Goal: Task Accomplishment & Management: Use online tool/utility

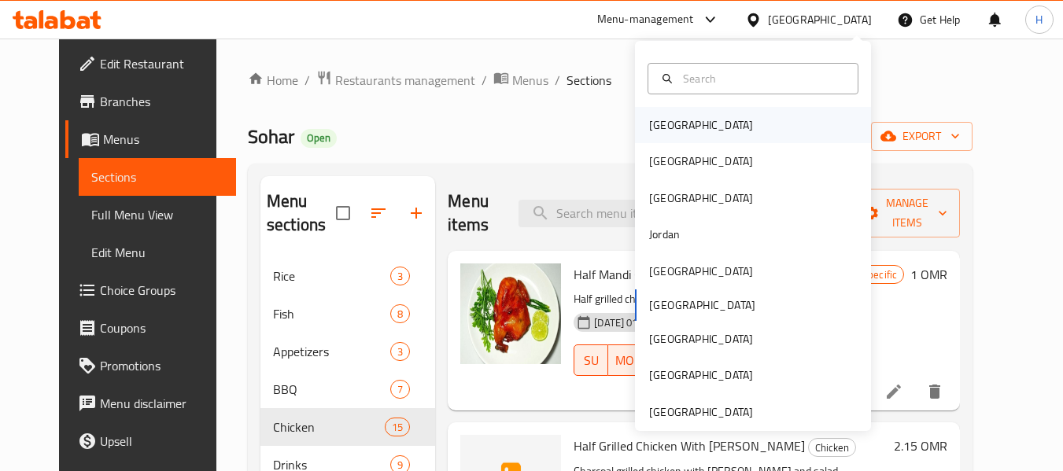
click at [688, 131] on div "[GEOGRAPHIC_DATA]" at bounding box center [753, 125] width 236 height 36
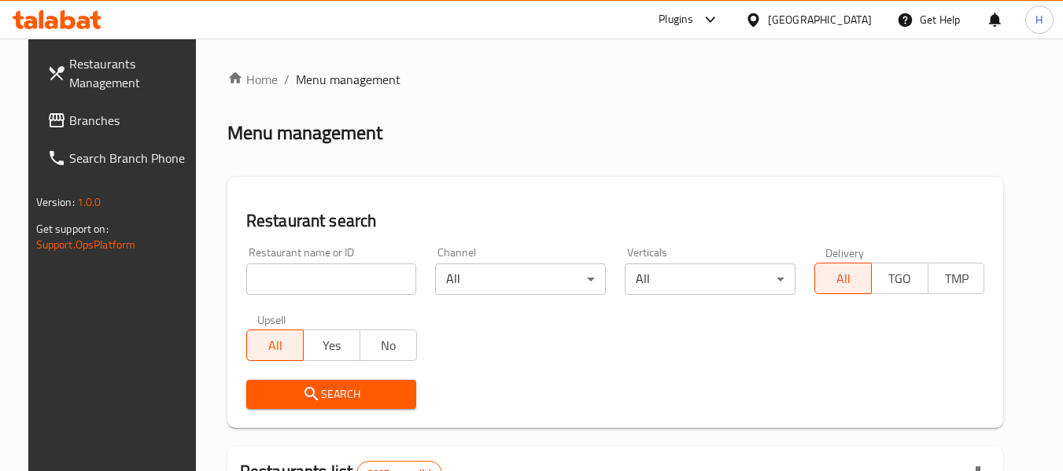
click at [69, 117] on span "Branches" at bounding box center [131, 120] width 124 height 19
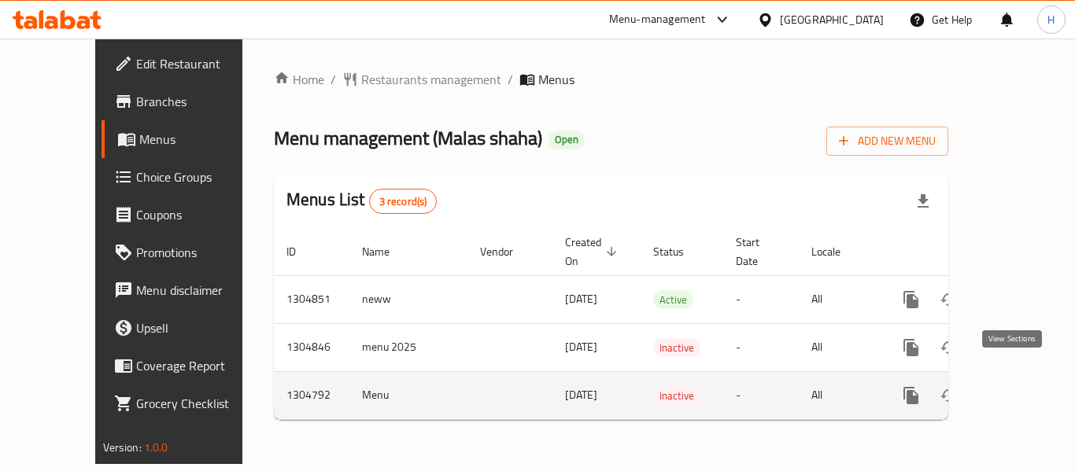
click at [1018, 389] on icon "enhanced table" at bounding box center [1025, 396] width 14 height 14
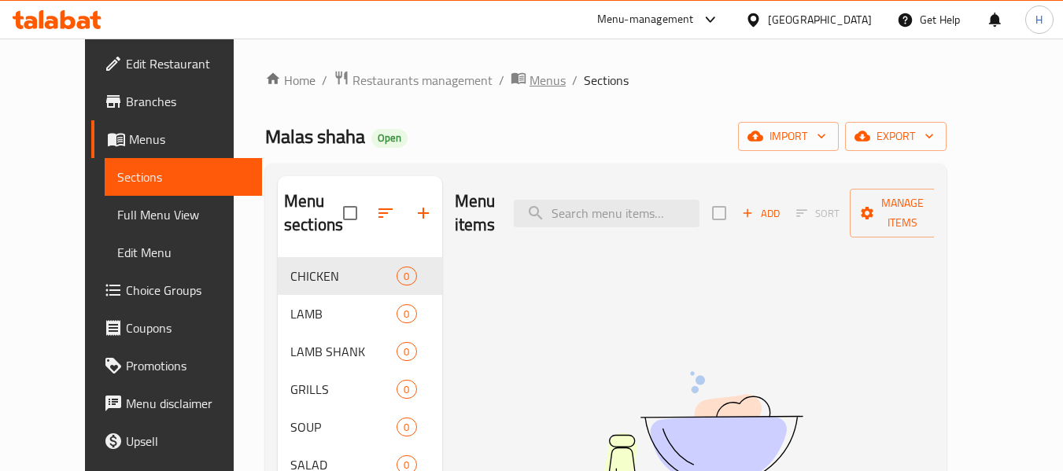
click at [511, 78] on icon "breadcrumb" at bounding box center [519, 78] width 16 height 16
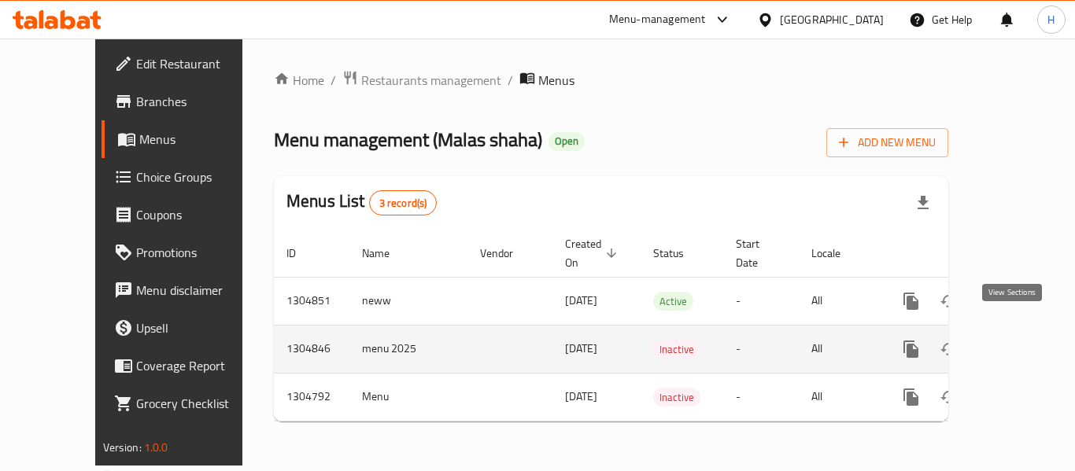
click at [1015, 340] on icon "enhanced table" at bounding box center [1024, 349] width 19 height 19
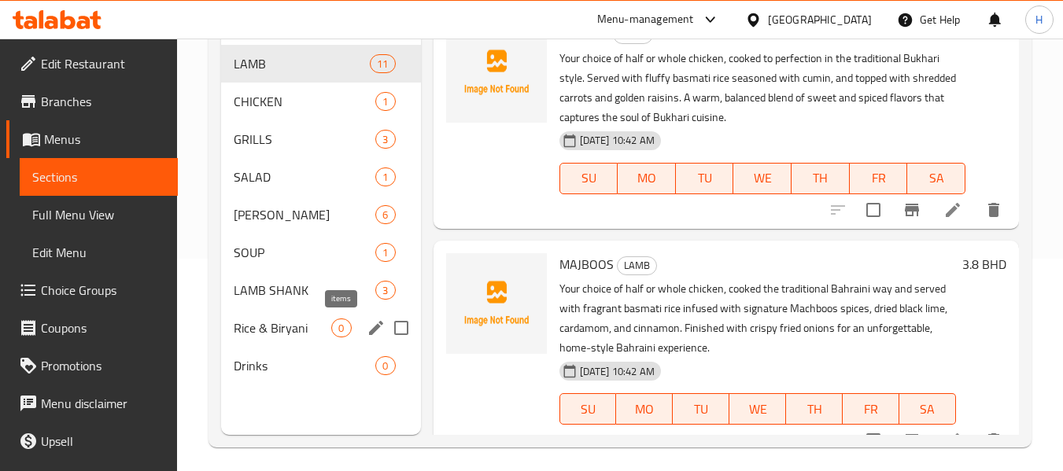
scroll to position [220, 0]
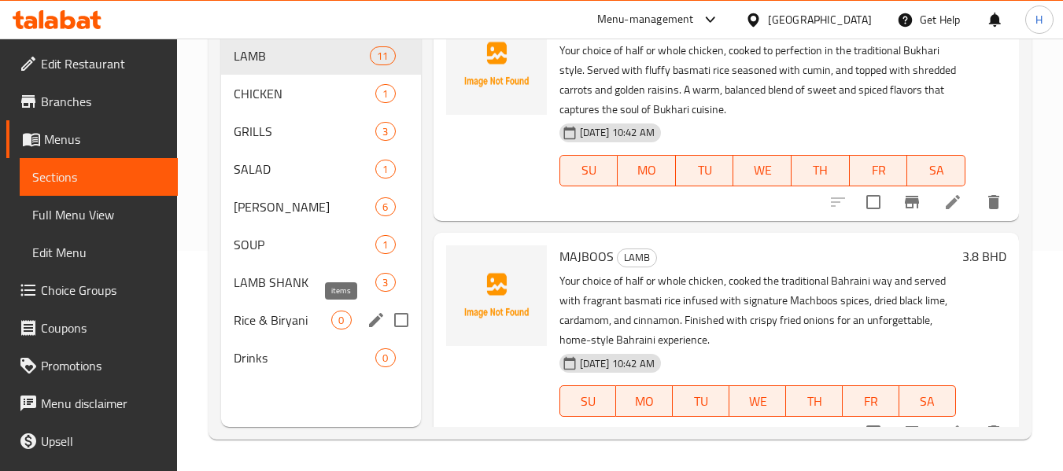
click at [297, 304] on div "Rice & Biryani 0" at bounding box center [320, 320] width 199 height 38
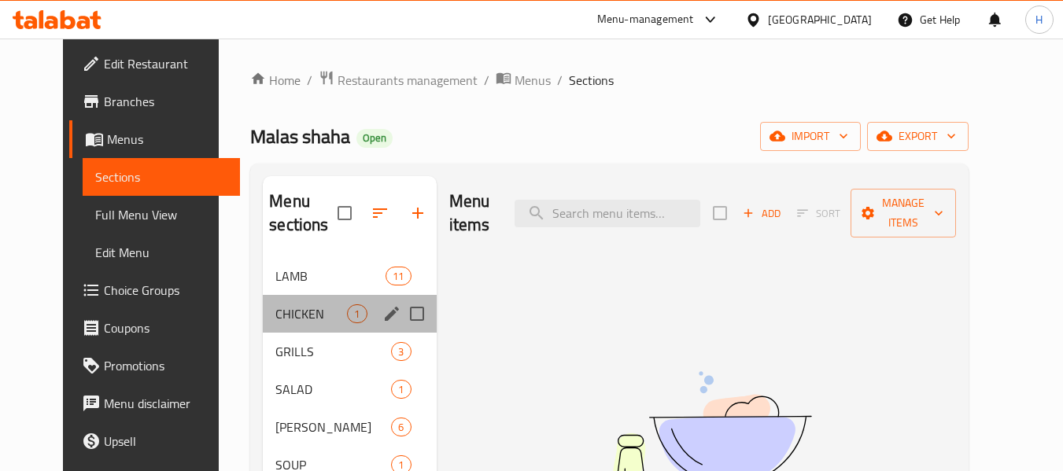
click at [316, 298] on div "CHICKEN 1" at bounding box center [349, 314] width 173 height 38
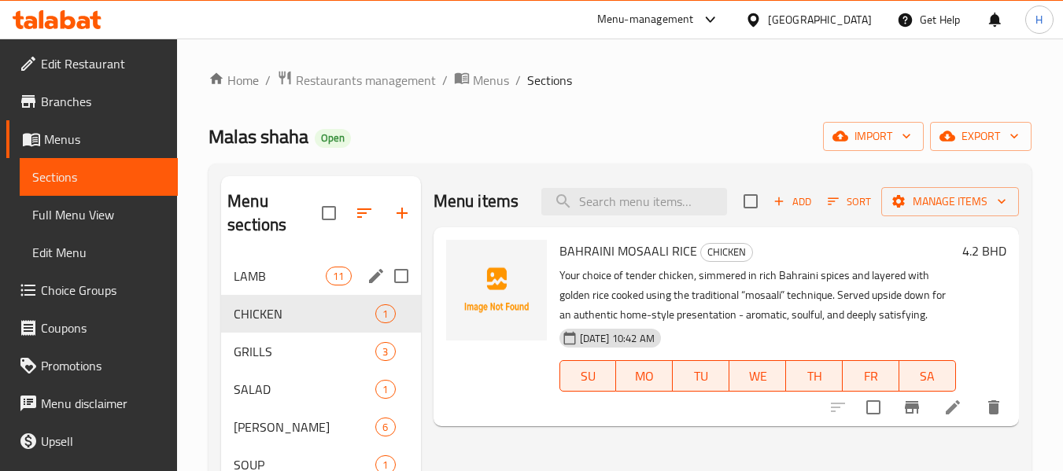
click at [264, 264] on div "LAMB 11" at bounding box center [320, 276] width 199 height 38
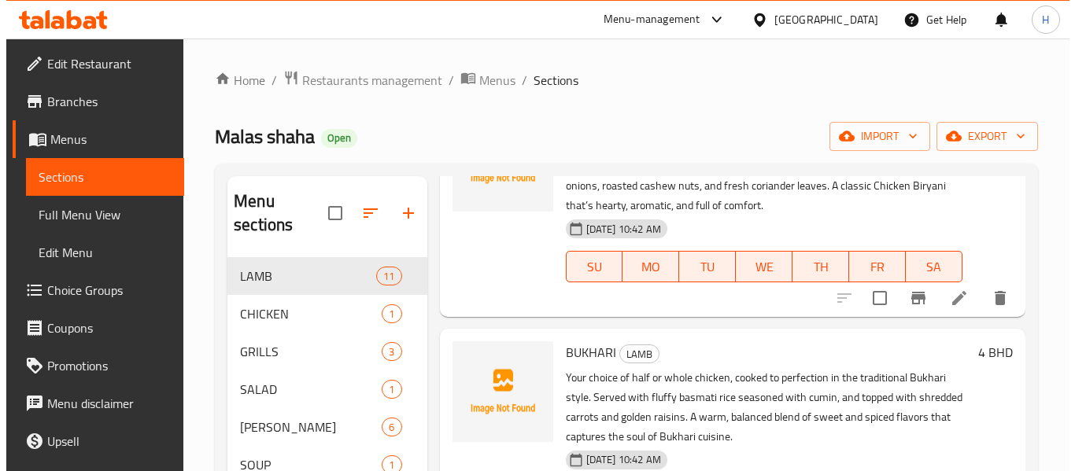
scroll to position [157, 0]
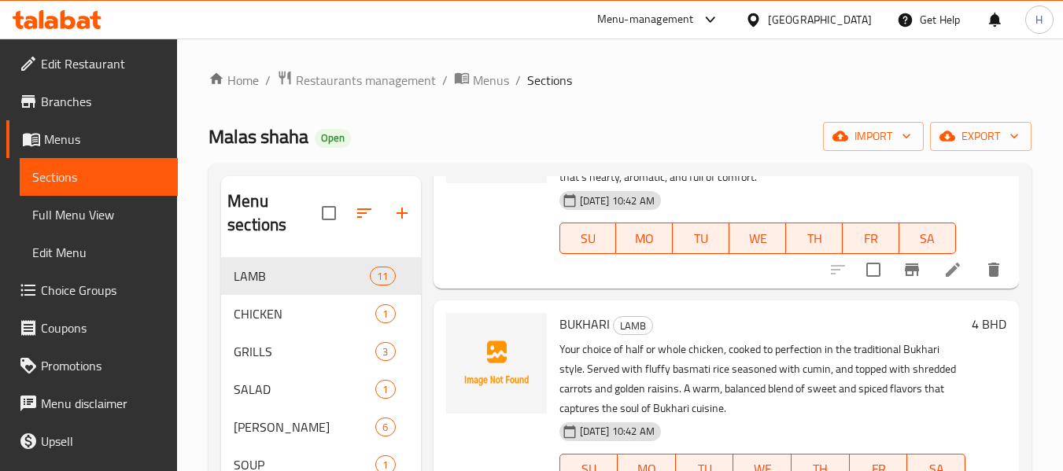
click at [468, 68] on div "Home / Restaurants management / Menus / Sections Malas shaha Open import export…" at bounding box center [620, 365] width 886 height 653
click at [475, 78] on span "Menus" at bounding box center [491, 80] width 36 height 19
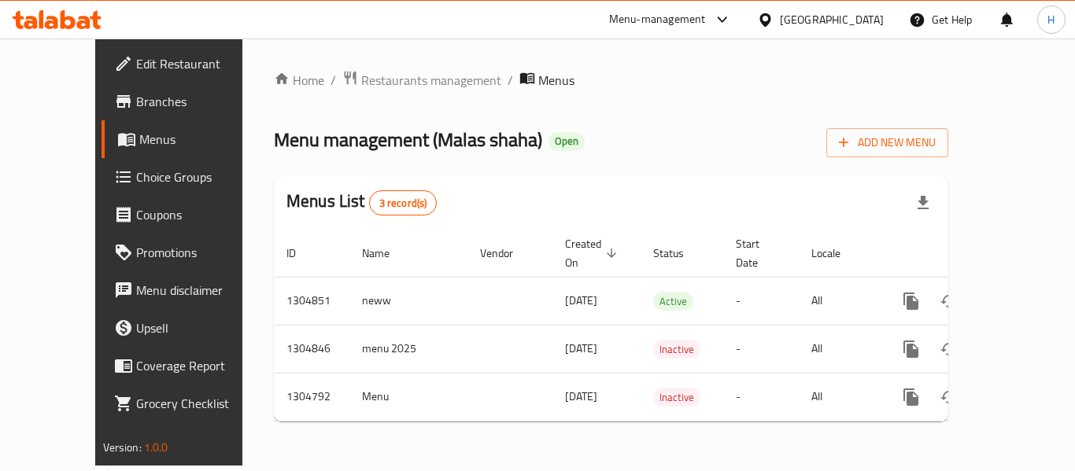
click at [91, 20] on icon at bounding box center [57, 19] width 89 height 19
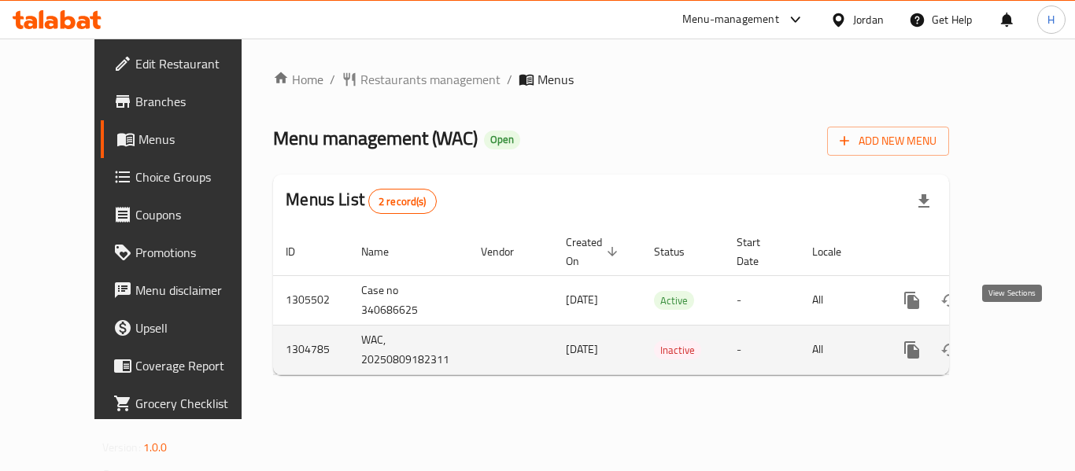
click at [1016, 341] on icon "enhanced table" at bounding box center [1025, 350] width 19 height 19
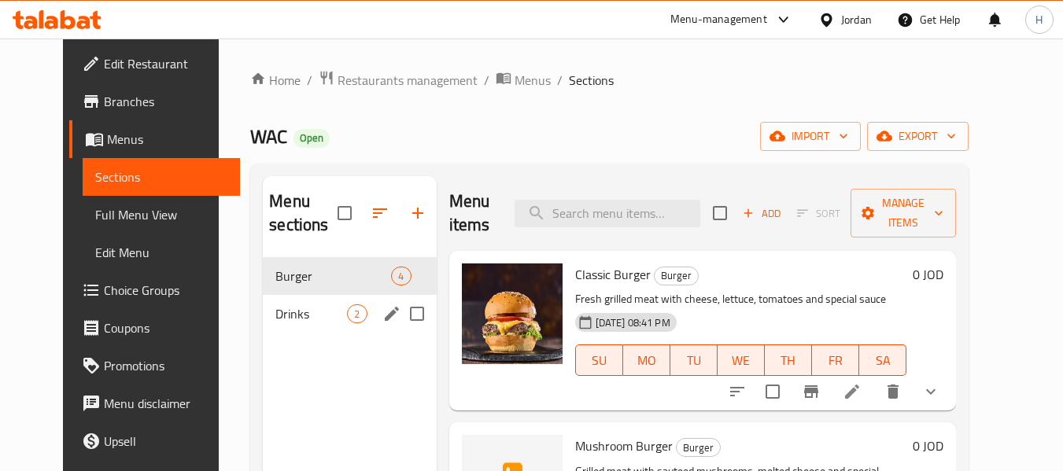
click at [353, 300] on div "Drinks 2" at bounding box center [349, 314] width 173 height 38
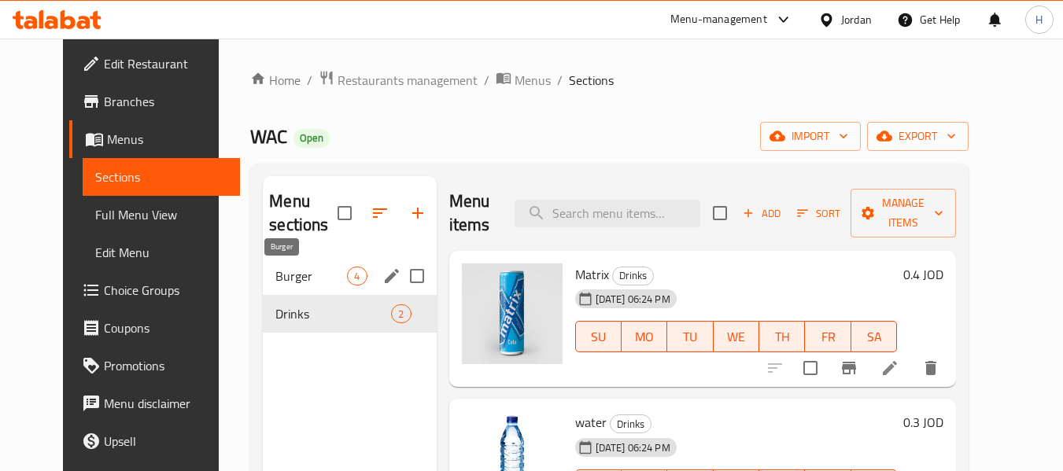
click at [299, 277] on span "Burger" at bounding box center [311, 276] width 72 height 19
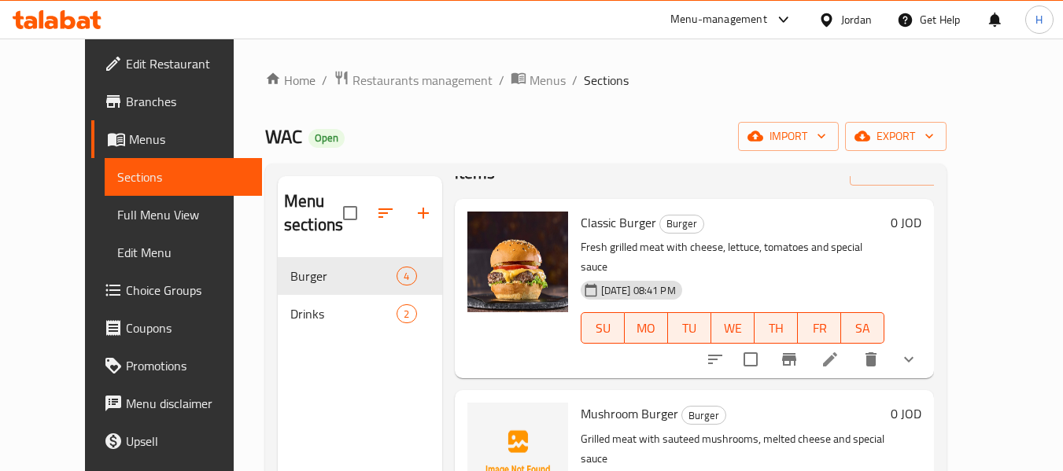
scroll to position [79, 0]
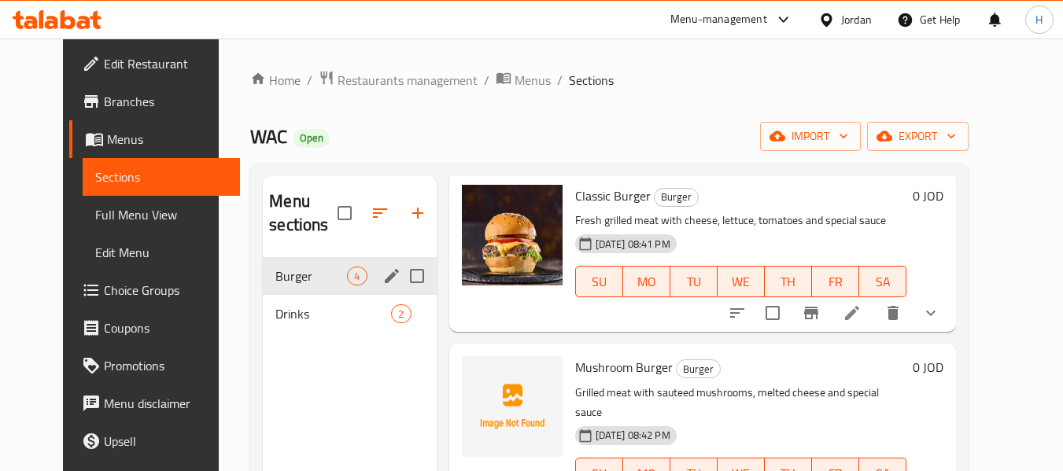
click at [275, 268] on span "Burger" at bounding box center [311, 276] width 72 height 19
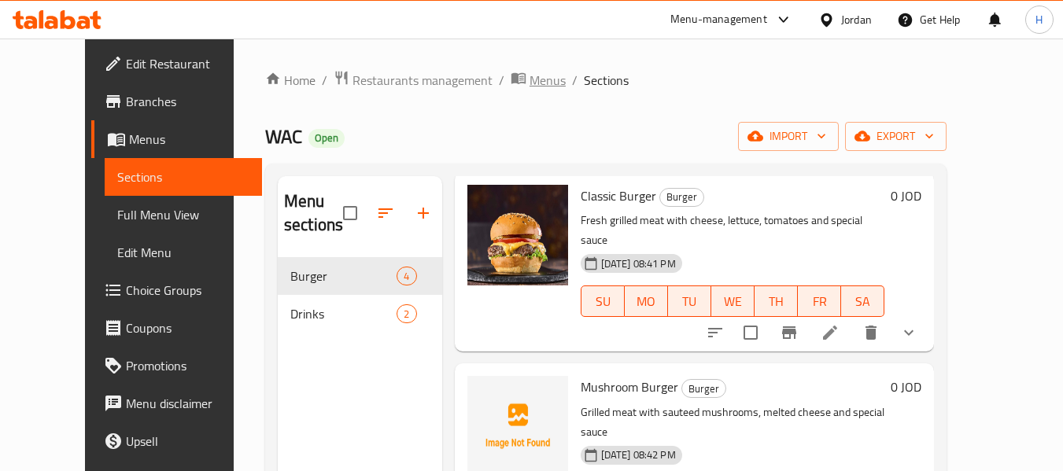
click at [512, 83] on icon "breadcrumb" at bounding box center [519, 78] width 14 height 11
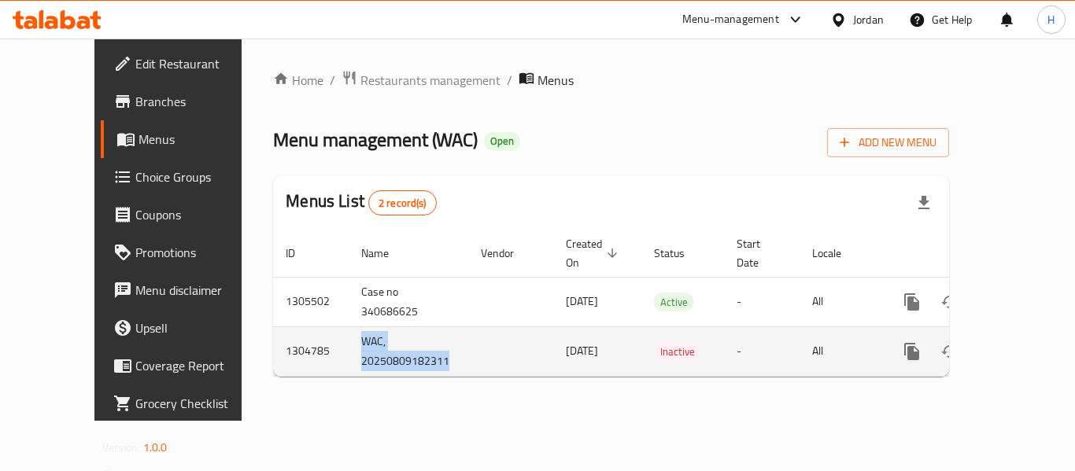
drag, startPoint x: 409, startPoint y: 343, endPoint x: 294, endPoint y: 321, distance: 117.8
click at [294, 327] on tr "1304785 WAC, 20250809182311 09/08/2025 Inactive - All" at bounding box center [665, 352] width 784 height 50
click at [1007, 333] on link "enhanced table" at bounding box center [1026, 352] width 38 height 38
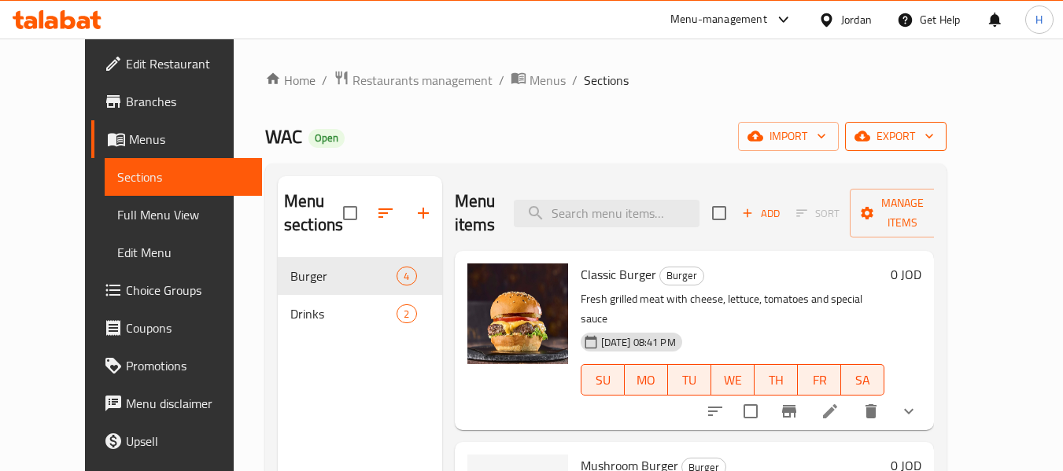
click at [934, 142] on span "export" at bounding box center [896, 137] width 76 height 20
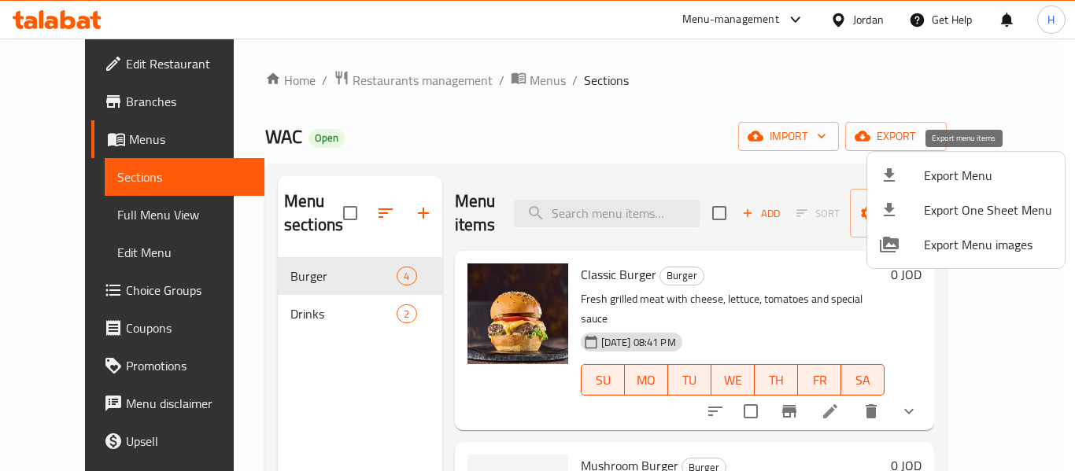
click at [987, 174] on span "Export Menu" at bounding box center [988, 175] width 128 height 19
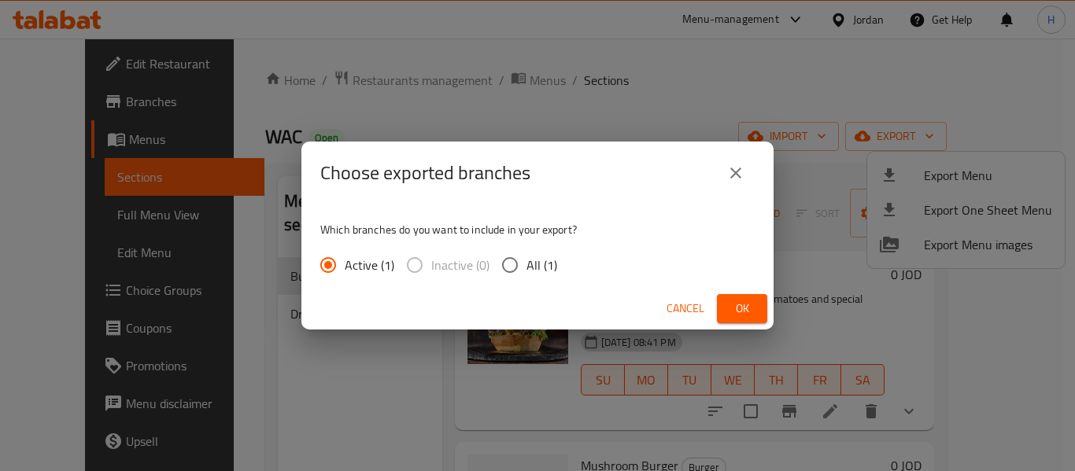
click at [549, 284] on div "Which branches do you want to include in your export? Active (1) Inactive (0) A…" at bounding box center [537, 246] width 472 height 83
click at [549, 279] on label "All (1)" at bounding box center [525, 265] width 64 height 33
click at [527, 279] on input "All (1)" at bounding box center [509, 265] width 33 height 33
radio input "true"
click at [741, 305] on span "Ok" at bounding box center [742, 309] width 25 height 20
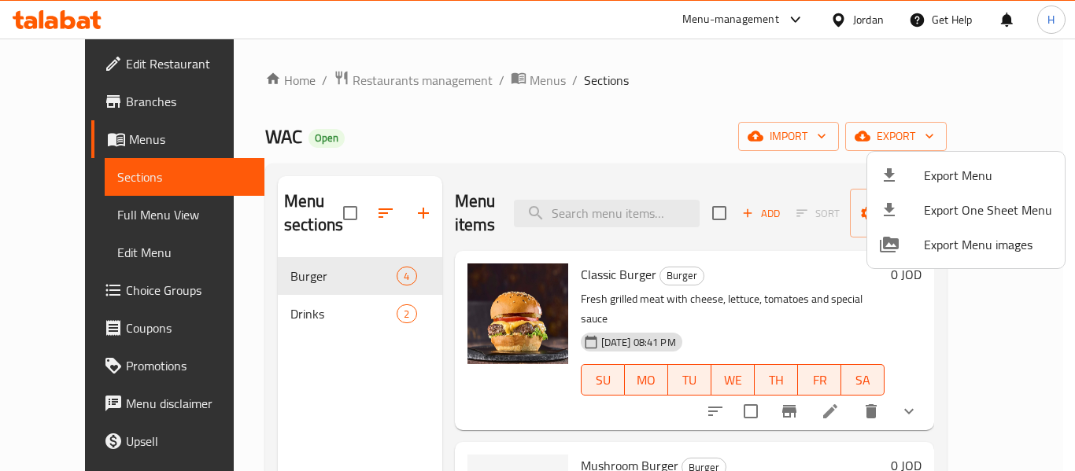
click at [988, 377] on div at bounding box center [537, 235] width 1075 height 471
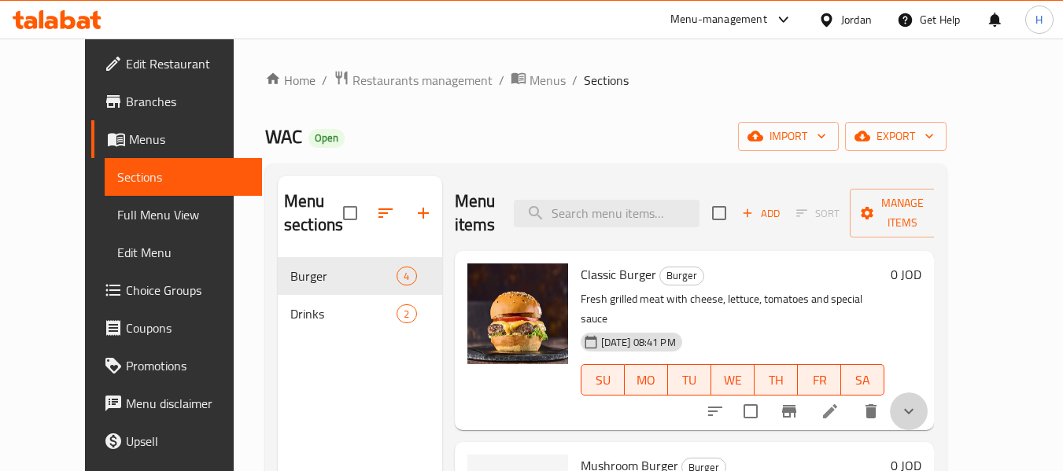
click at [928, 403] on button "show more" at bounding box center [909, 412] width 38 height 38
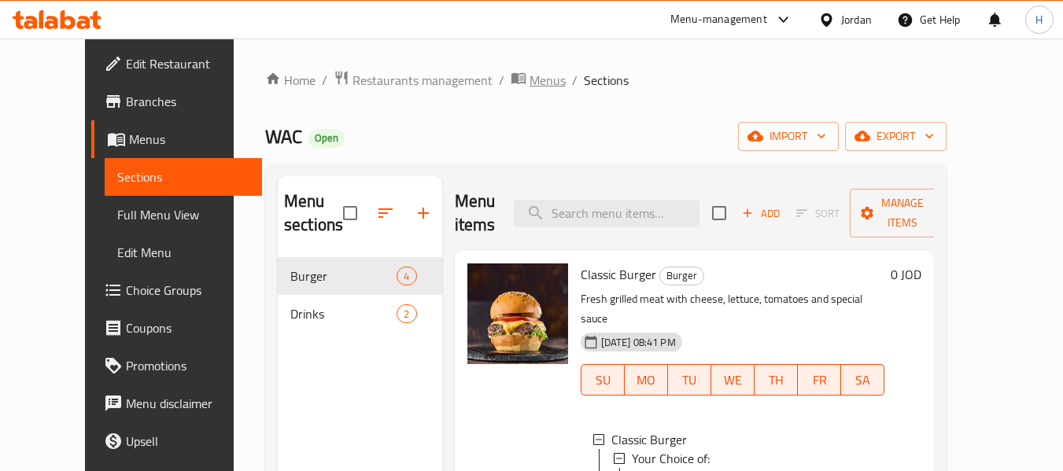
click at [530, 81] on span "Menus" at bounding box center [548, 80] width 36 height 19
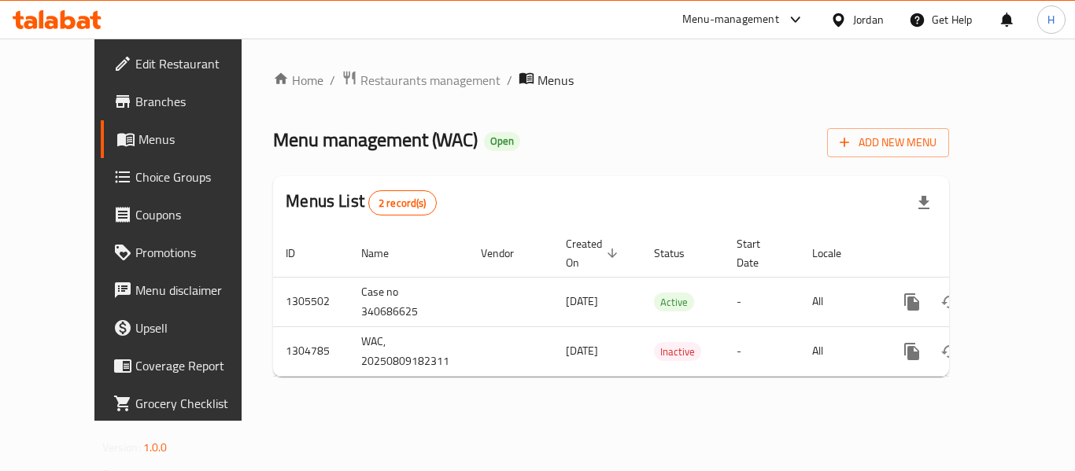
click at [877, 22] on div "Jordan" at bounding box center [868, 19] width 31 height 17
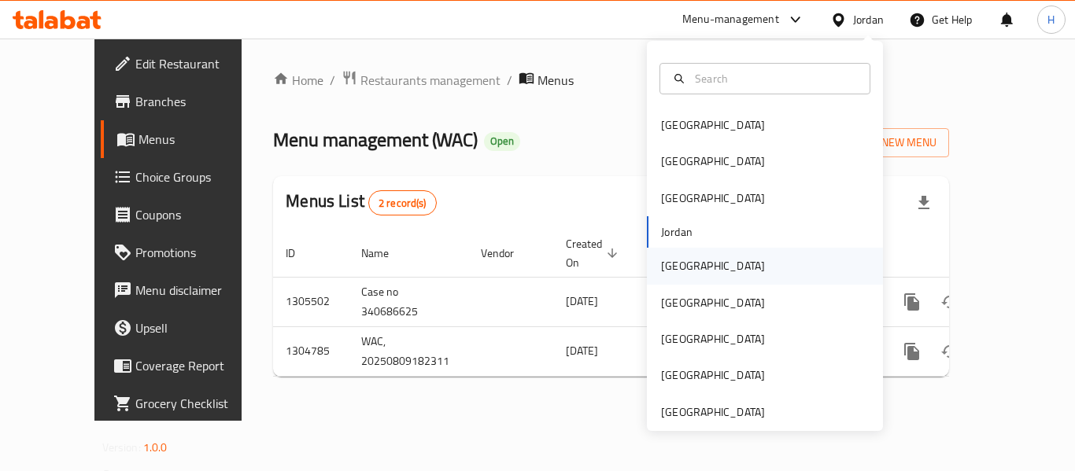
click at [692, 258] on div "[GEOGRAPHIC_DATA]" at bounding box center [713, 266] width 129 height 36
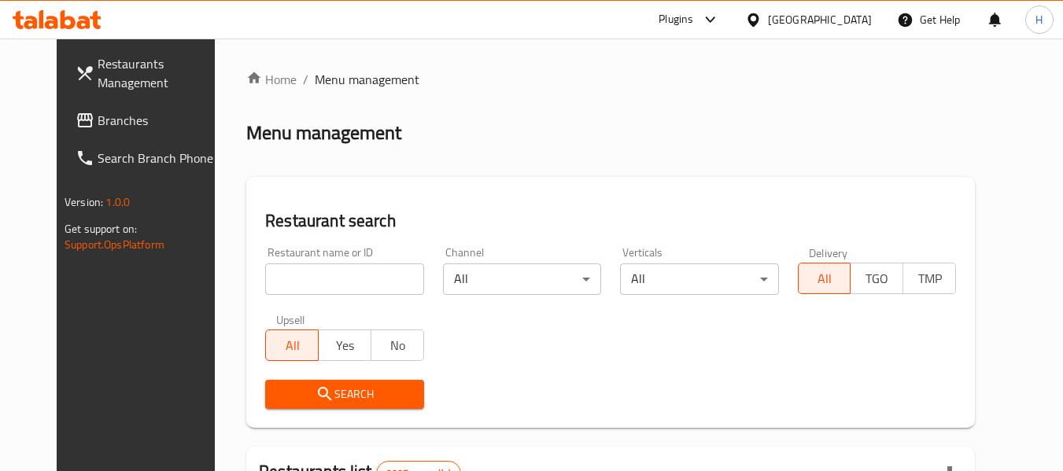
click at [98, 122] on span "Branches" at bounding box center [160, 120] width 124 height 19
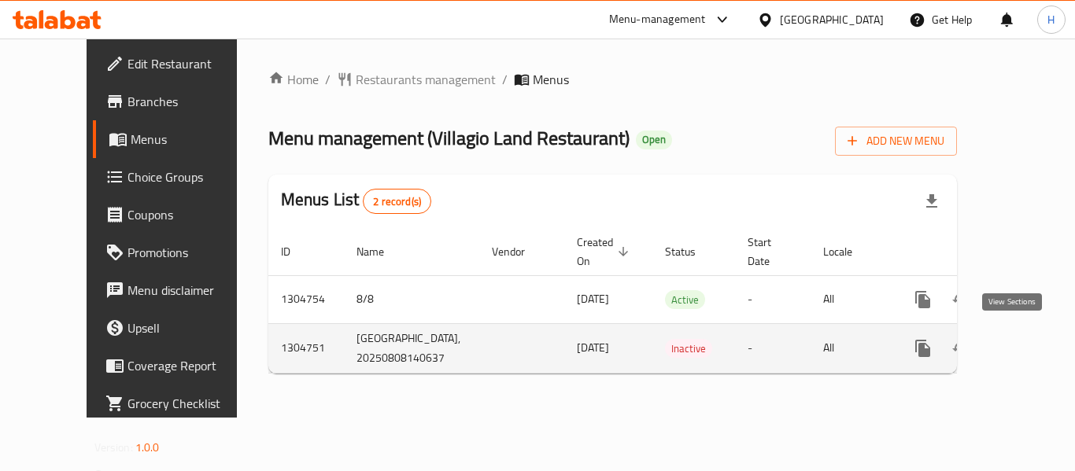
click at [1018, 330] on link "enhanced table" at bounding box center [1037, 349] width 38 height 38
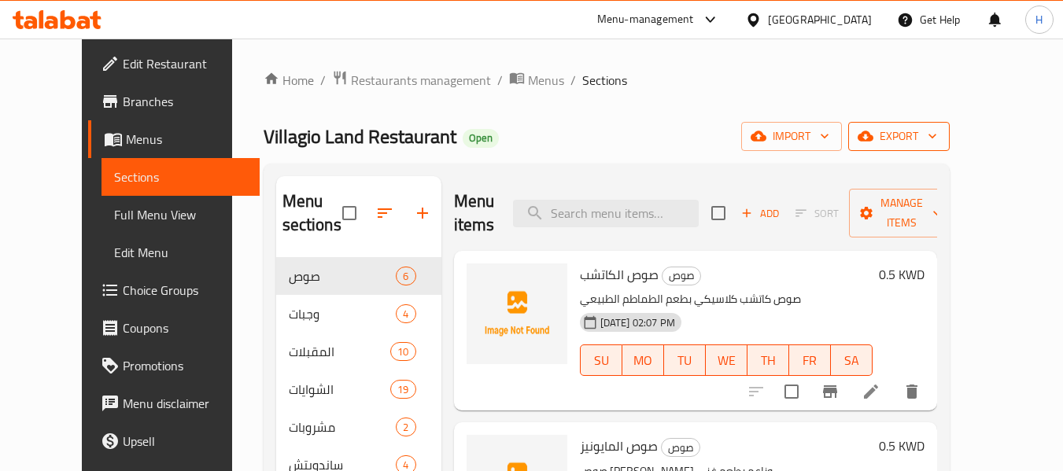
click at [937, 145] on span "export" at bounding box center [899, 137] width 76 height 20
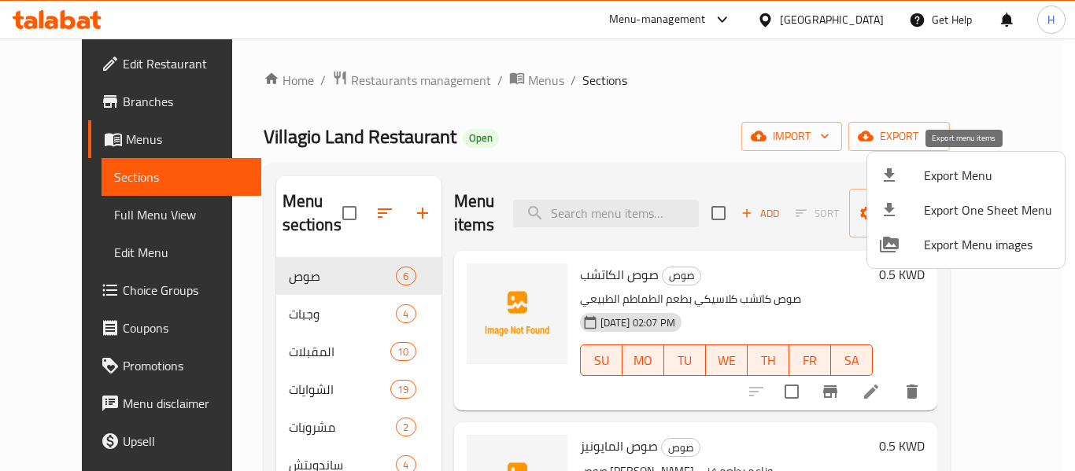
click at [980, 175] on span "Export Menu" at bounding box center [988, 175] width 128 height 19
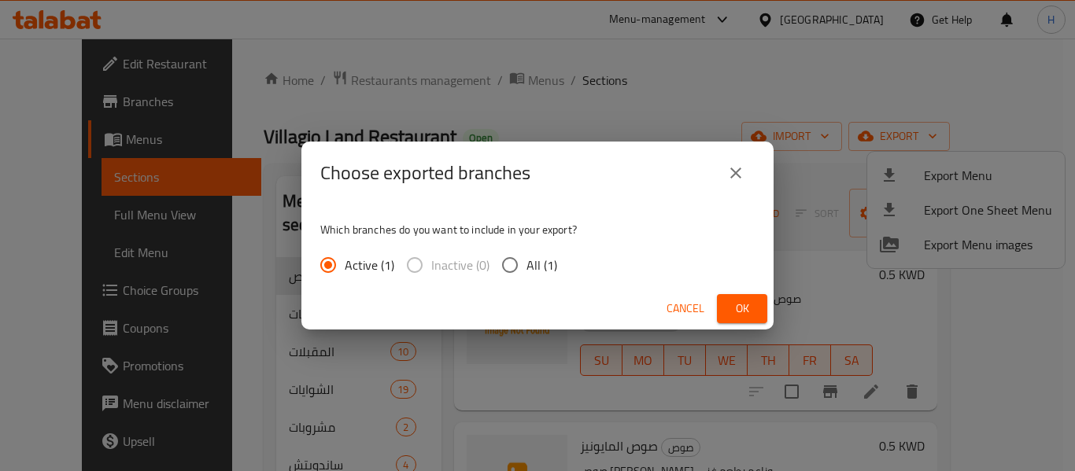
click at [533, 266] on span "All (1)" at bounding box center [542, 265] width 31 height 19
click at [527, 266] on input "All (1)" at bounding box center [509, 265] width 33 height 33
radio input "true"
click at [744, 297] on button "Ok" at bounding box center [742, 308] width 50 height 29
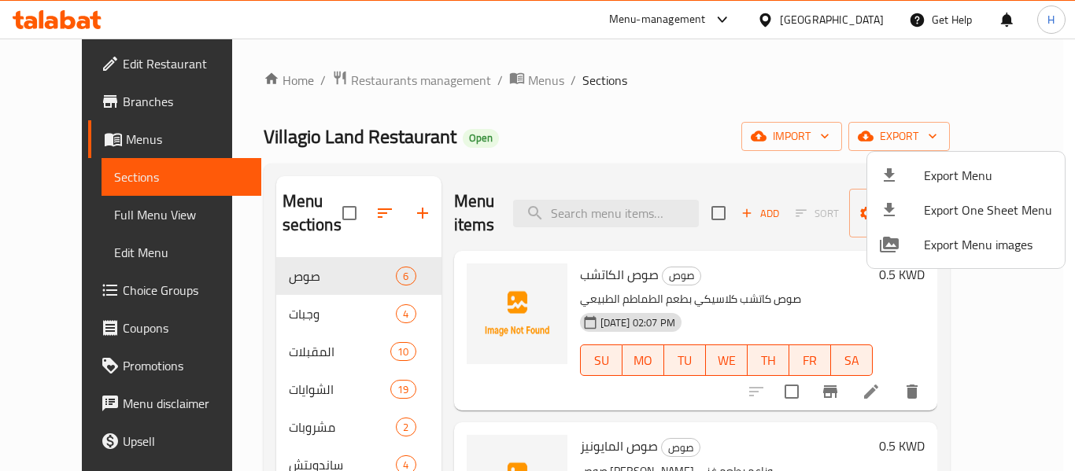
click at [495, 86] on div at bounding box center [537, 235] width 1075 height 471
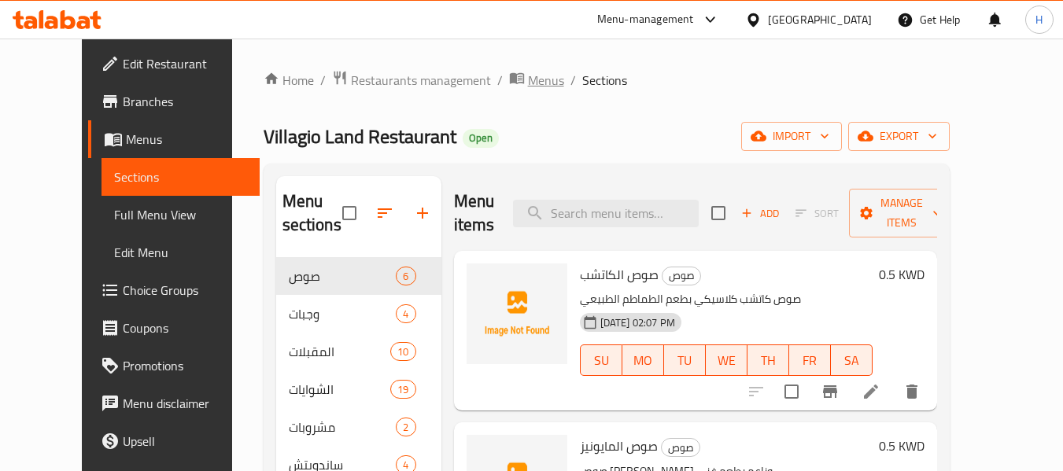
click at [528, 80] on span "Menus" at bounding box center [546, 80] width 36 height 19
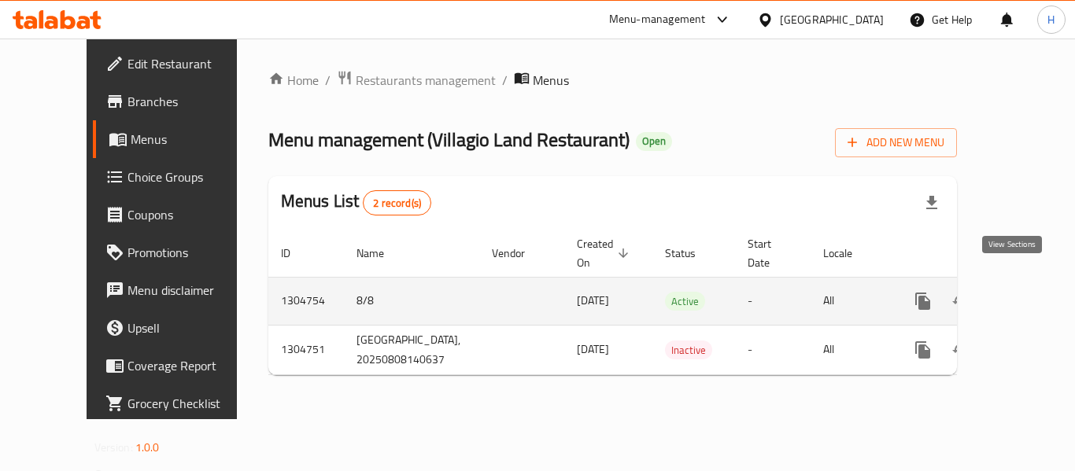
click at [1022, 283] on link "enhanced table" at bounding box center [1037, 302] width 38 height 38
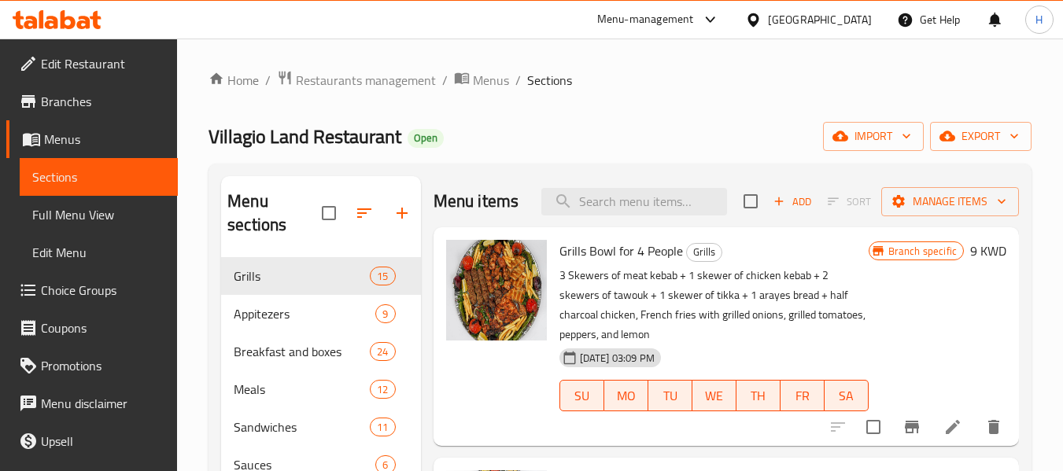
click at [857, 15] on div "Kuwait" at bounding box center [820, 19] width 104 height 17
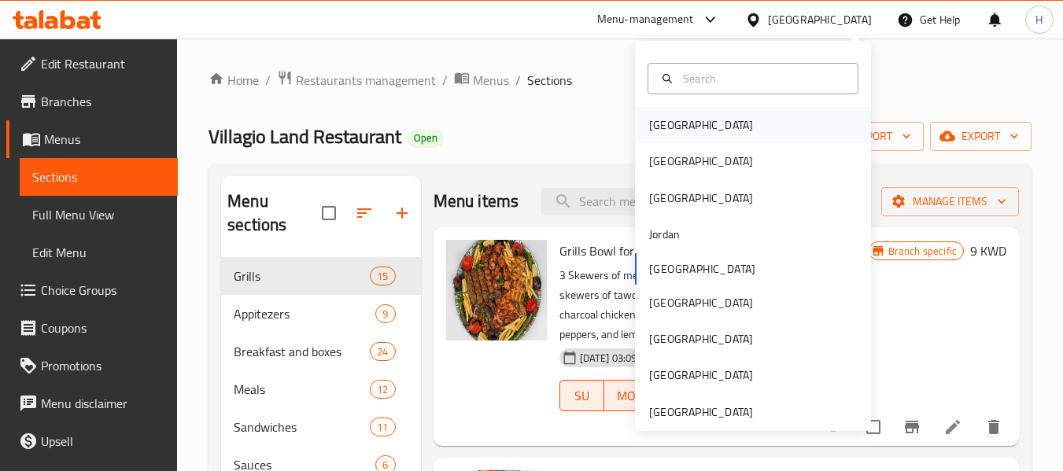
click at [709, 131] on div "Bahrain" at bounding box center [753, 125] width 236 height 36
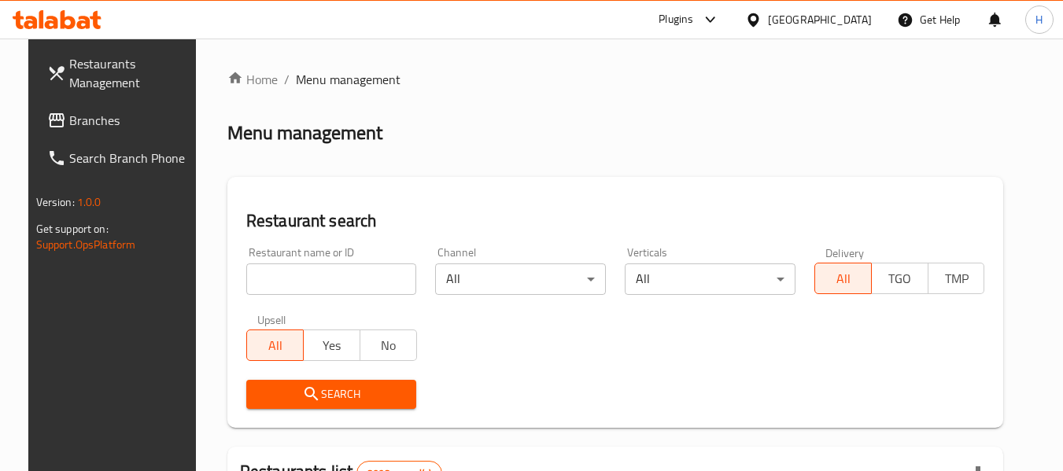
click at [35, 128] on link "Branches" at bounding box center [121, 121] width 172 height 38
click at [47, 125] on icon at bounding box center [56, 120] width 19 height 19
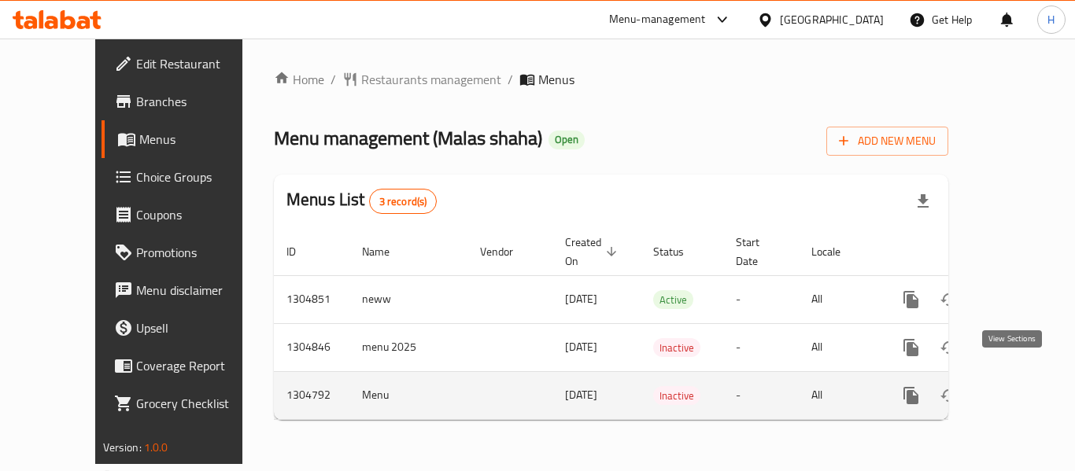
click at [1015, 386] on icon "enhanced table" at bounding box center [1024, 395] width 19 height 19
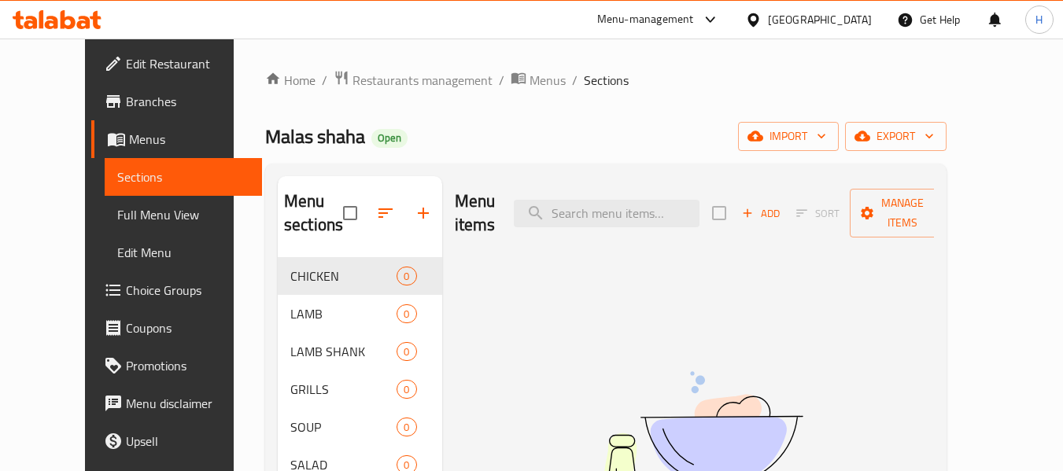
click at [881, 19] on div "Bahrain" at bounding box center [809, 20] width 152 height 38
click at [873, 18] on div "Bahrain" at bounding box center [809, 20] width 152 height 38
click at [856, 29] on div "Bahrain" at bounding box center [809, 20] width 152 height 38
click at [856, 21] on div "Bahrain" at bounding box center [820, 19] width 104 height 17
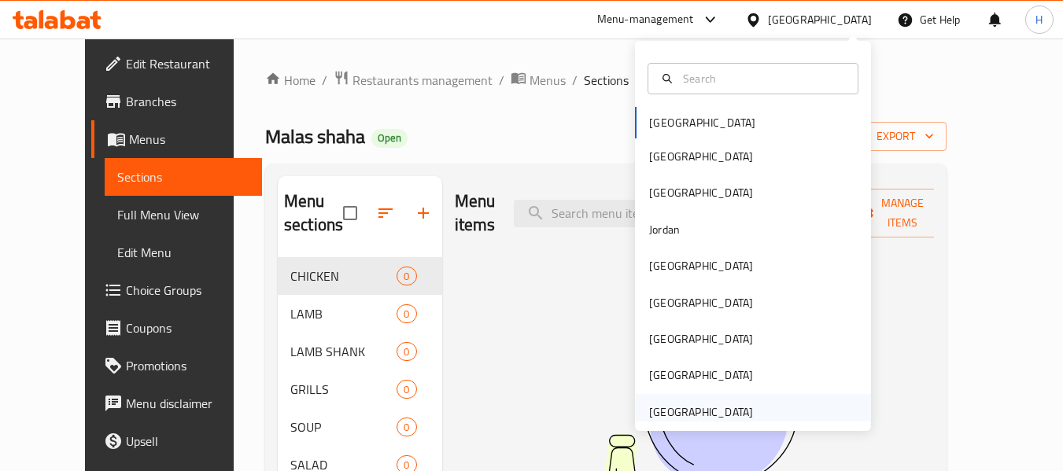
click at [693, 407] on div "United Arab Emirates" at bounding box center [701, 412] width 104 height 17
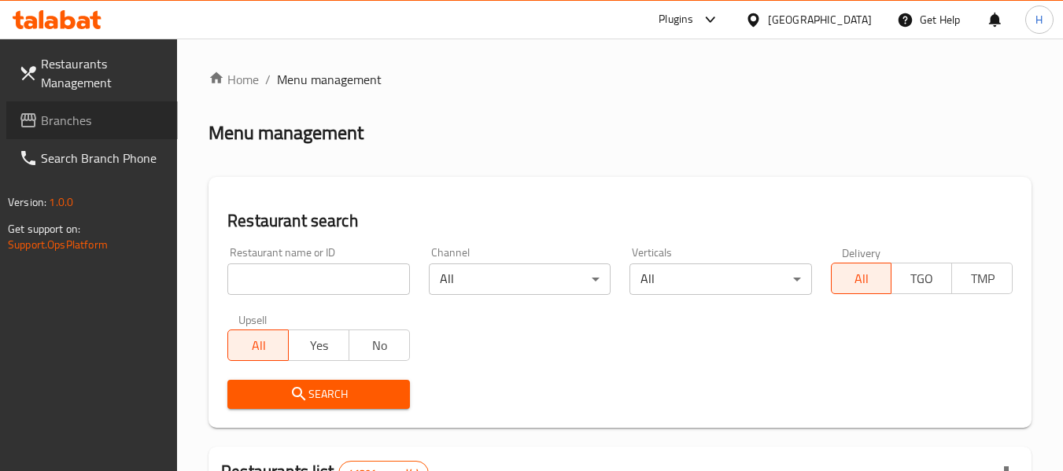
click at [135, 110] on link "Branches" at bounding box center [92, 121] width 172 height 38
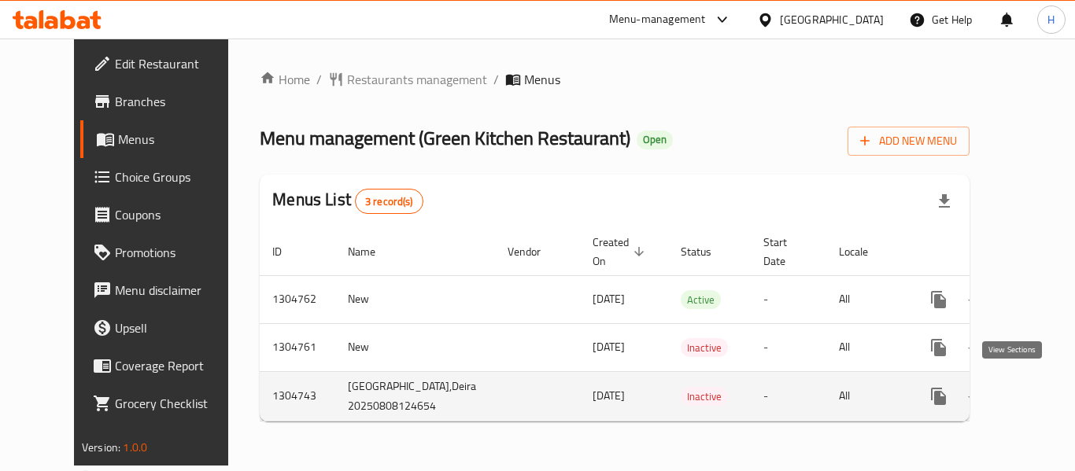
click at [1043, 387] on icon "enhanced table" at bounding box center [1052, 396] width 19 height 19
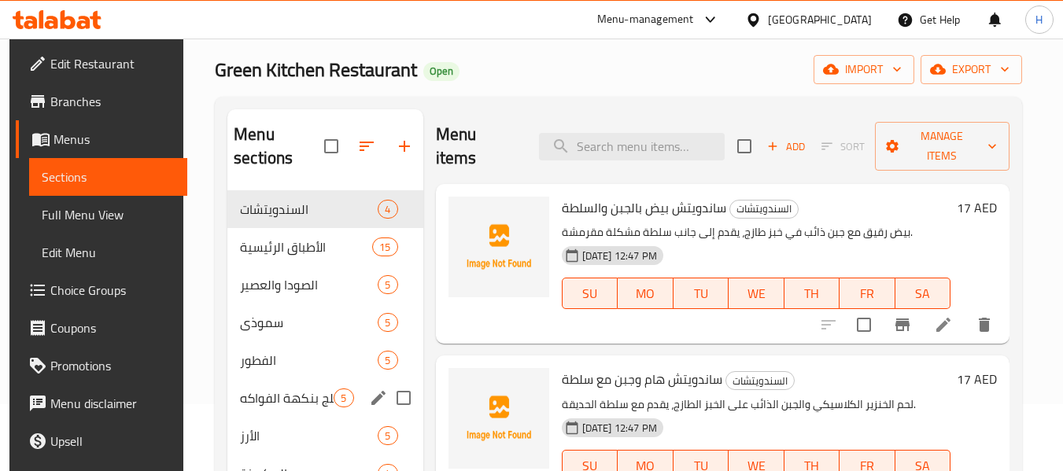
scroll to position [54, 0]
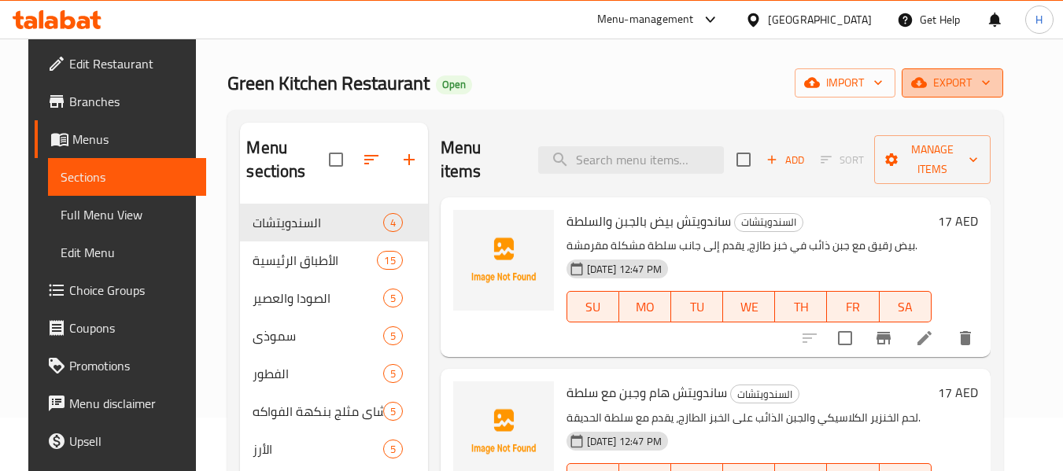
click at [994, 77] on icon "button" at bounding box center [986, 83] width 16 height 16
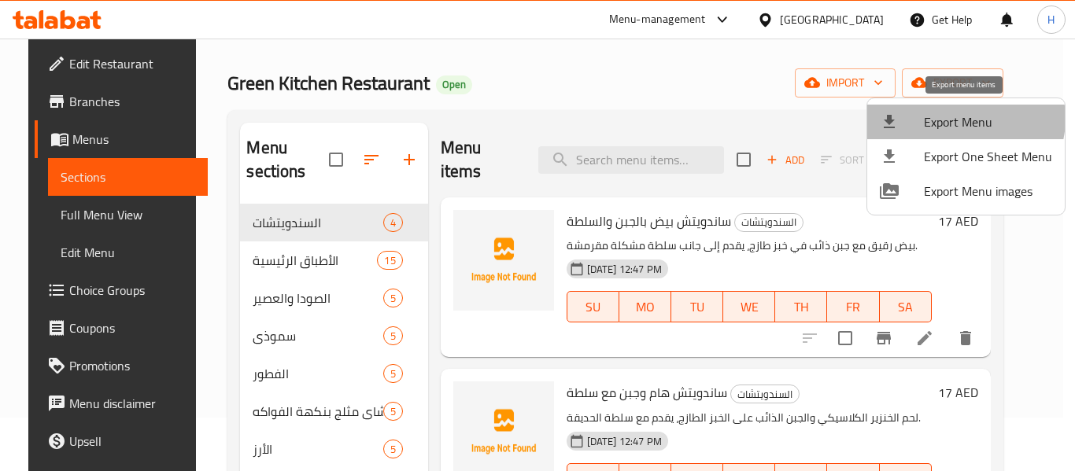
click at [965, 119] on span "Export Menu" at bounding box center [988, 122] width 128 height 19
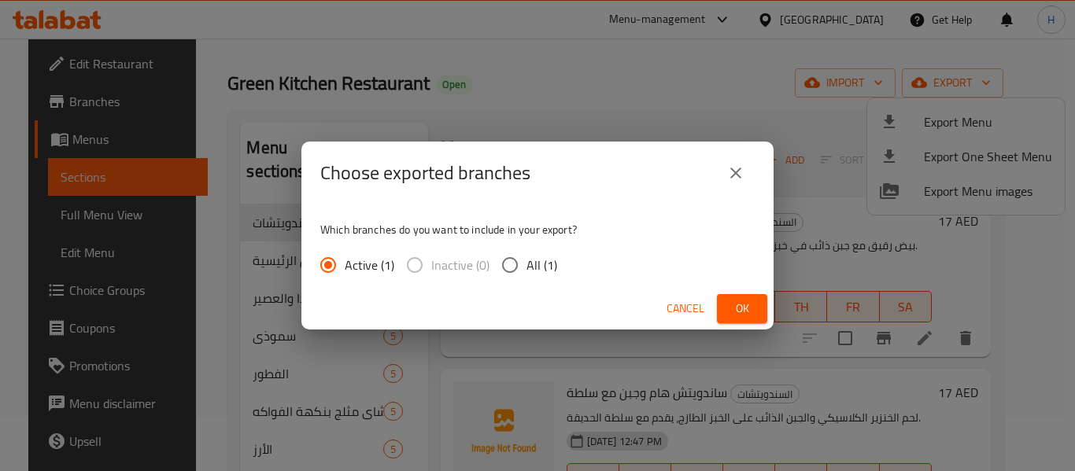
click at [534, 249] on label "All (1)" at bounding box center [525, 265] width 64 height 33
click at [527, 249] on input "All (1)" at bounding box center [509, 265] width 33 height 33
radio input "true"
click at [538, 253] on label "All (1)" at bounding box center [525, 265] width 64 height 33
click at [527, 253] on input "All (1)" at bounding box center [509, 265] width 33 height 33
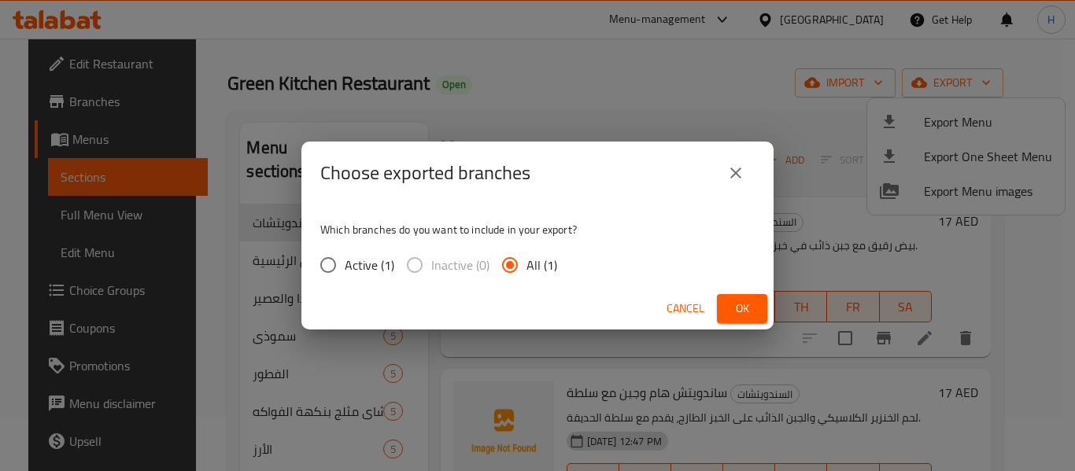
click at [745, 303] on span "Ok" at bounding box center [742, 309] width 25 height 20
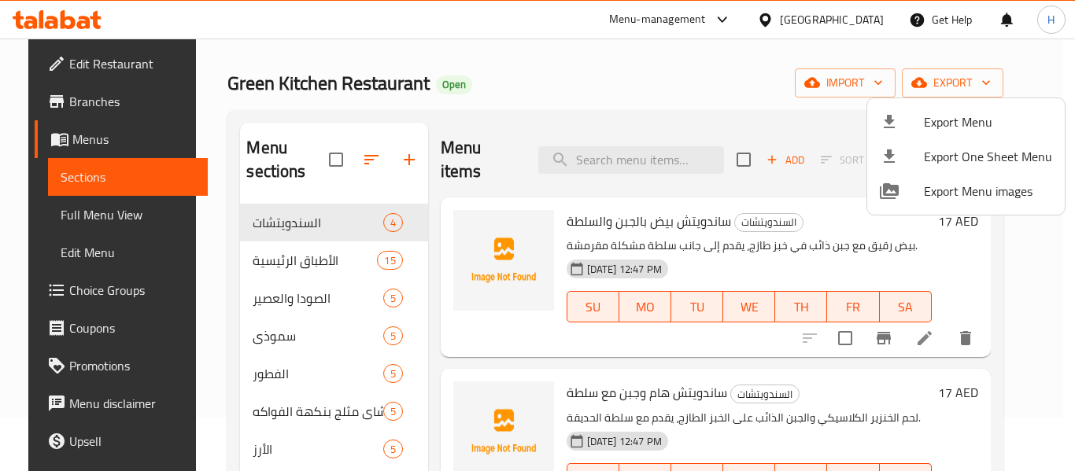
click at [726, 84] on div at bounding box center [537, 235] width 1075 height 471
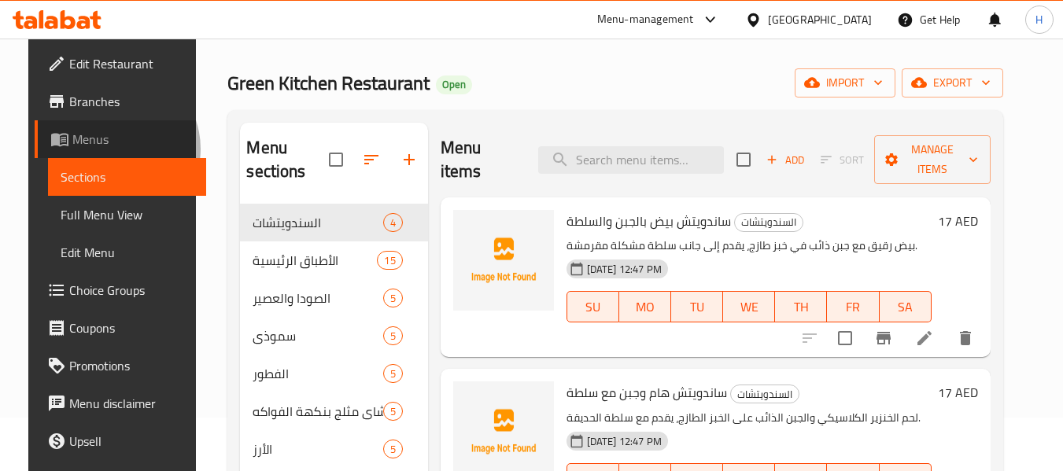
click at [83, 149] on link "Menus" at bounding box center [121, 139] width 172 height 38
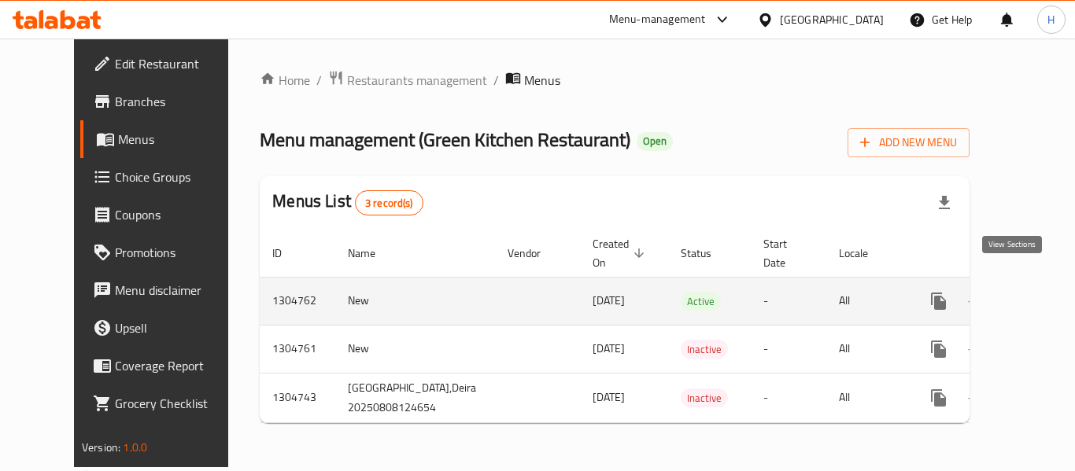
click at [1043, 292] on icon "enhanced table" at bounding box center [1052, 301] width 19 height 19
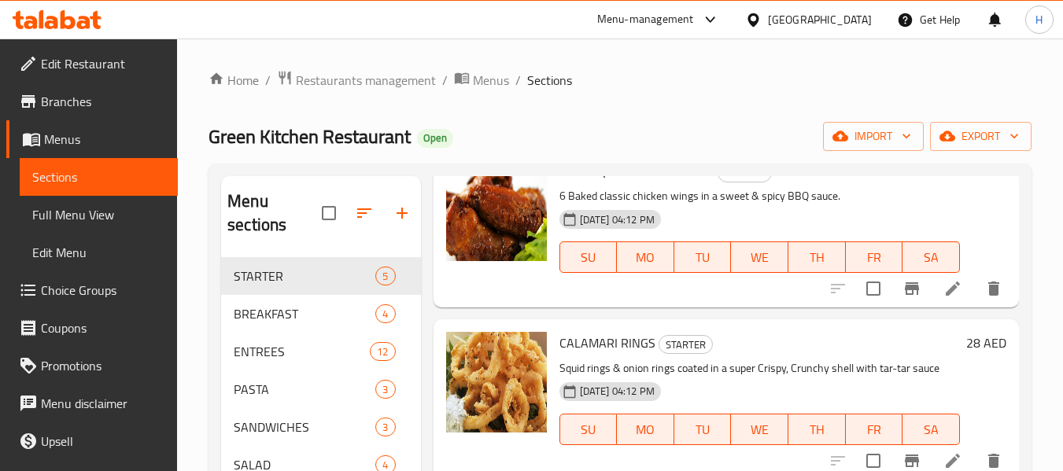
scroll to position [236, 0]
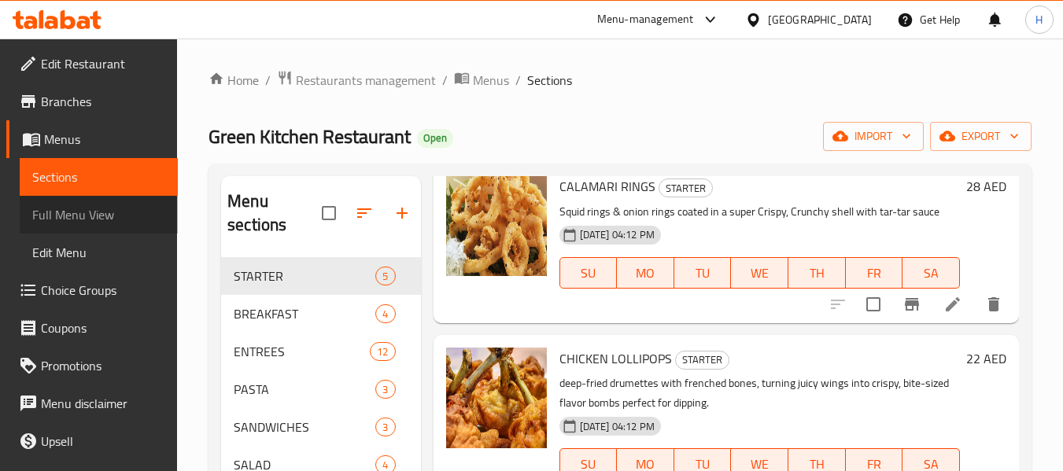
click at [105, 212] on span "Full Menu View" at bounding box center [98, 214] width 133 height 19
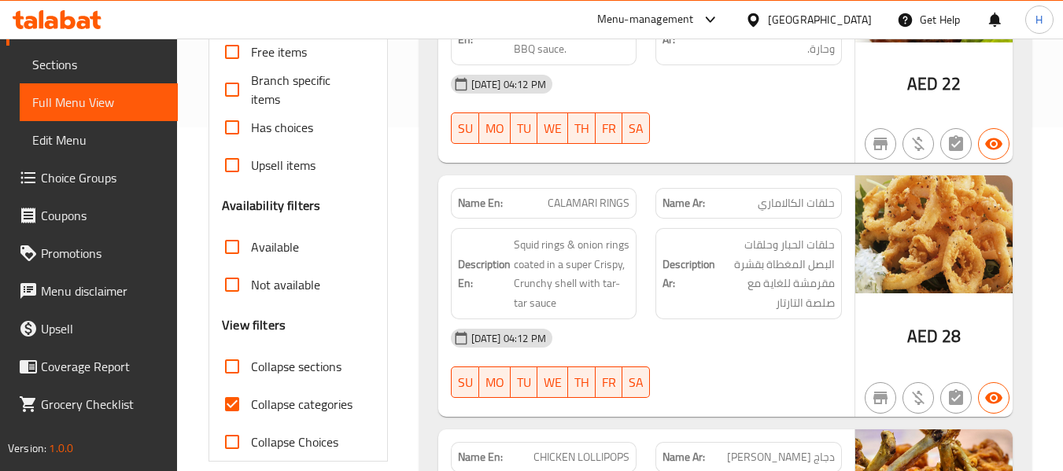
scroll to position [472, 0]
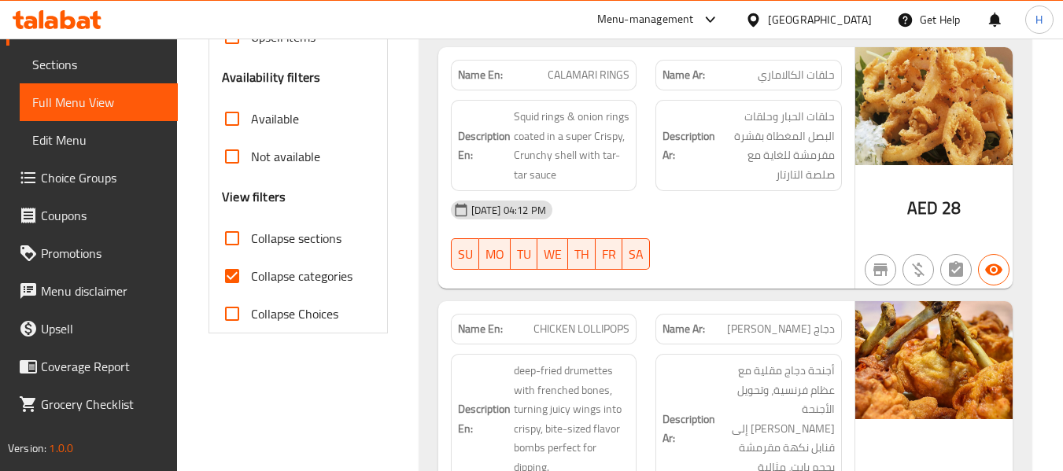
click at [293, 283] on span "Collapse categories" at bounding box center [302, 276] width 102 height 19
click at [251, 283] on input "Collapse categories" at bounding box center [232, 276] width 38 height 38
checkbox input "false"
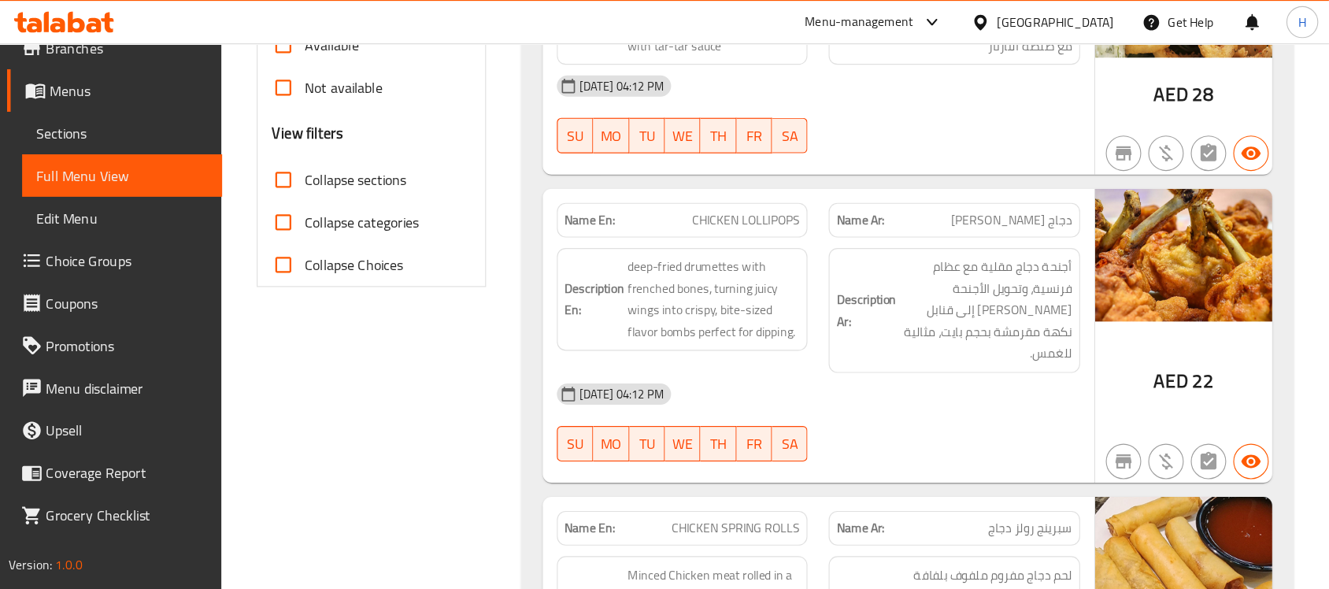
scroll to position [0, 0]
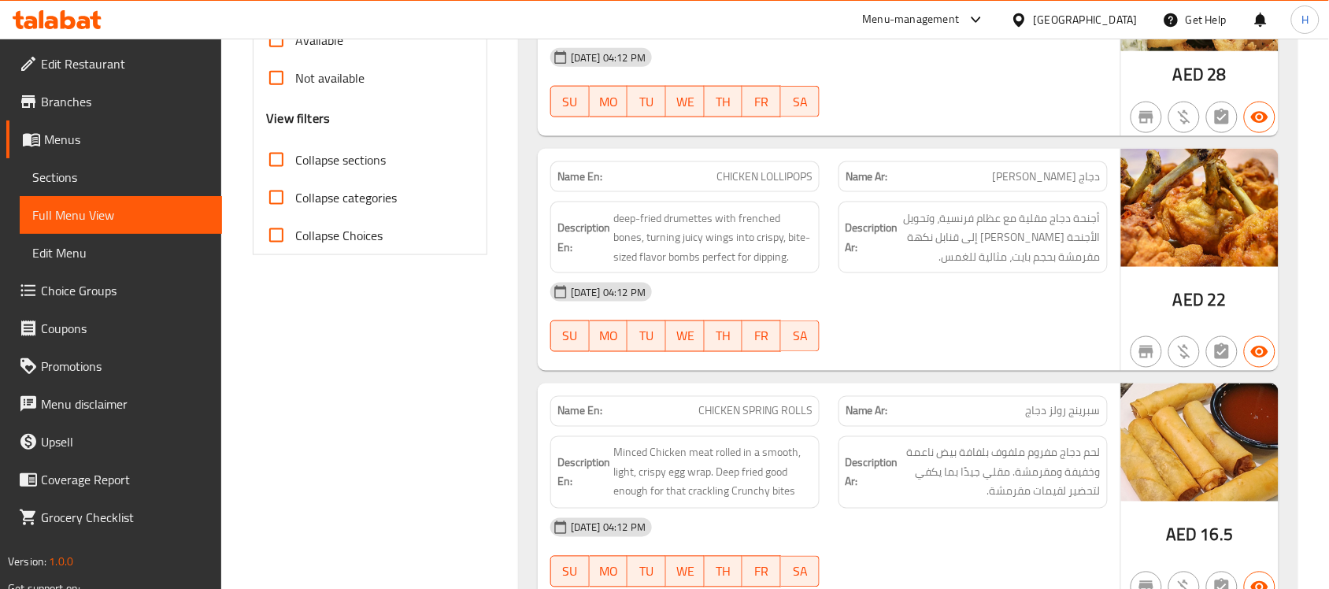
drag, startPoint x: 1031, startPoint y: 0, endPoint x: 725, endPoint y: 357, distance: 469.9
click at [724, 360] on div "SU MO TU WE TH FR SA" at bounding box center [685, 336] width 288 height 50
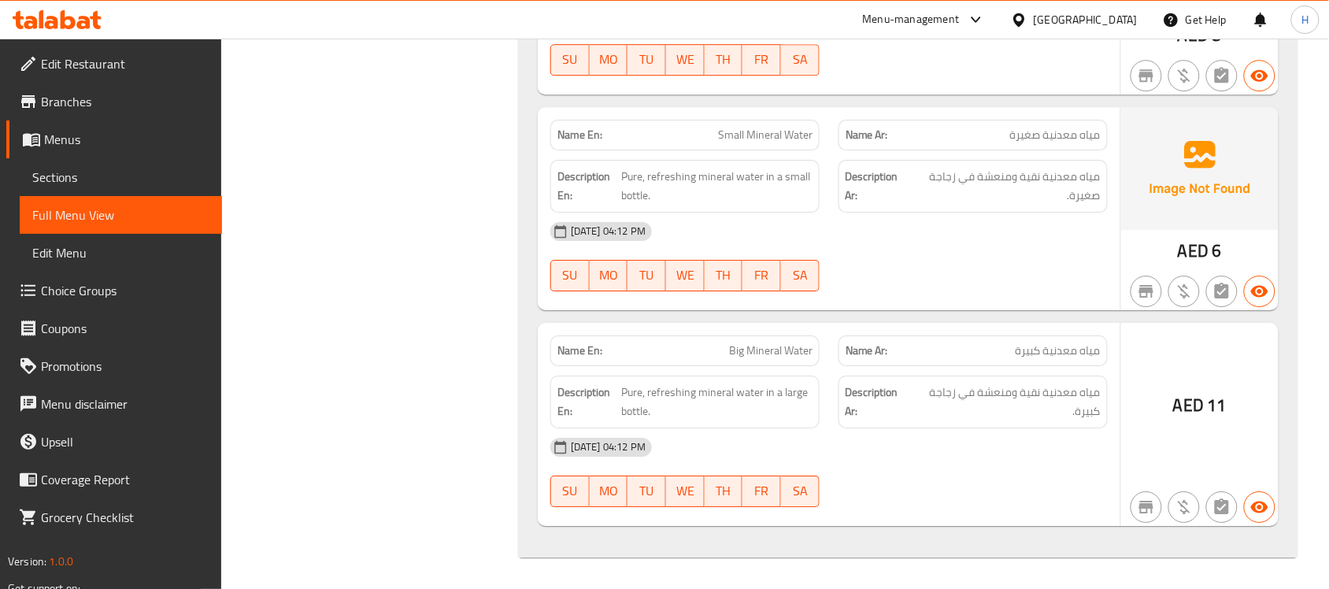
scroll to position [15658, 0]
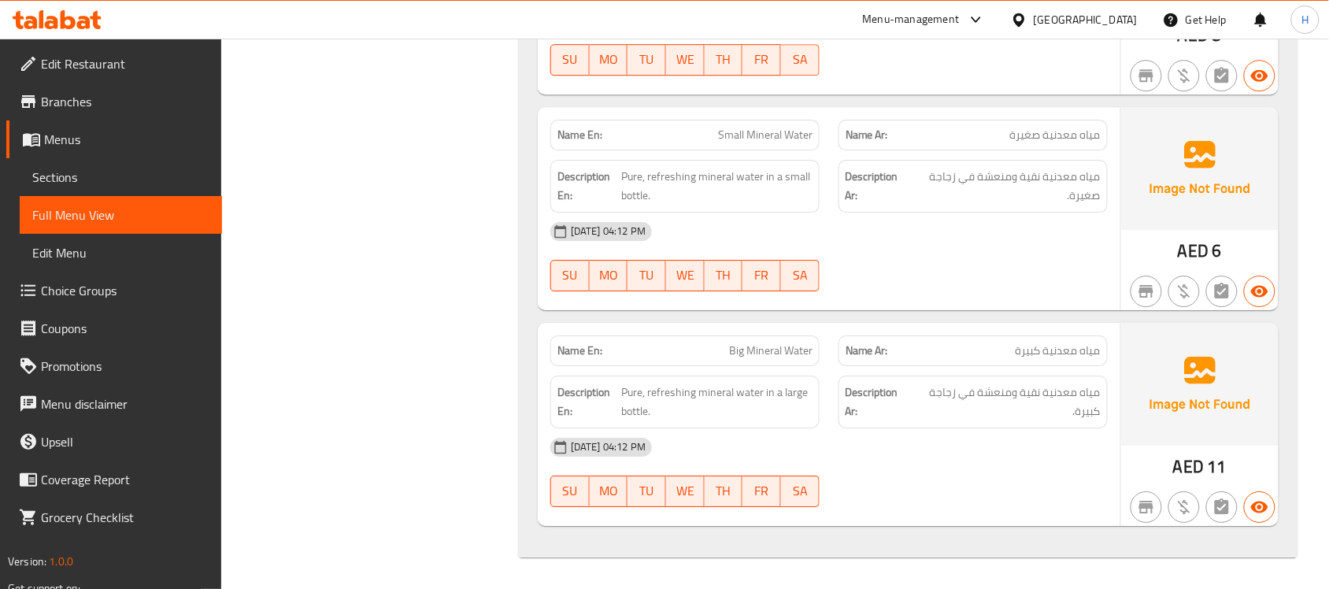
click at [1049, 17] on div "[GEOGRAPHIC_DATA]" at bounding box center [1085, 19] width 104 height 17
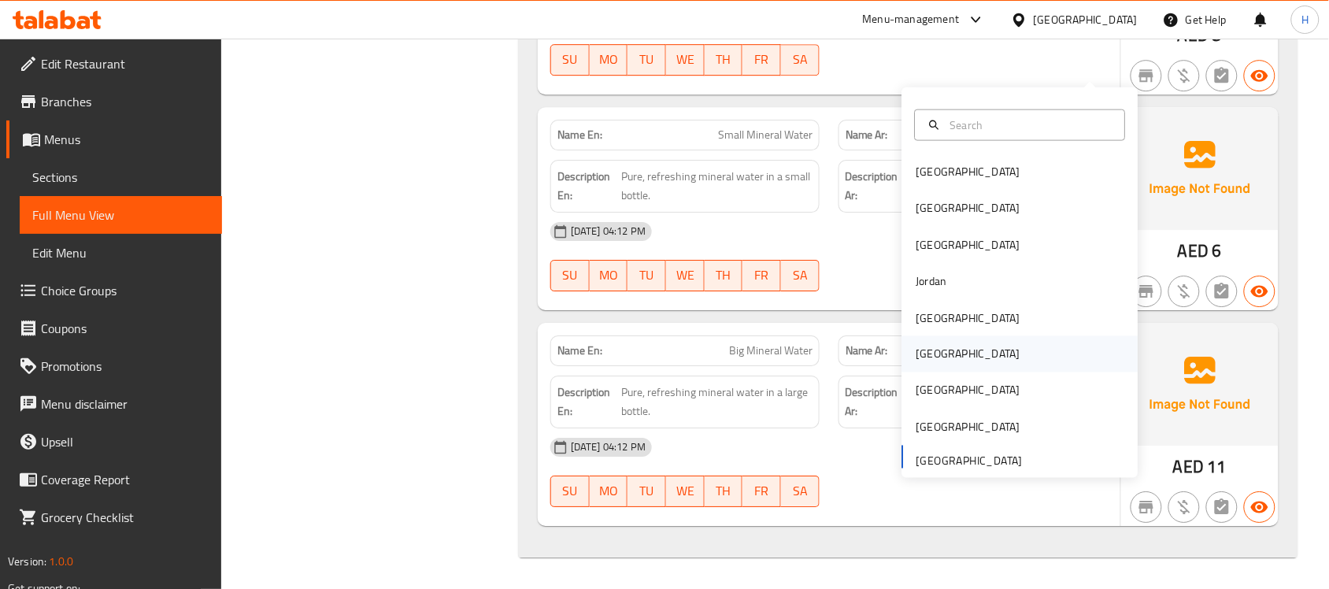
click at [948, 336] on div "[GEOGRAPHIC_DATA]" at bounding box center [1020, 354] width 236 height 36
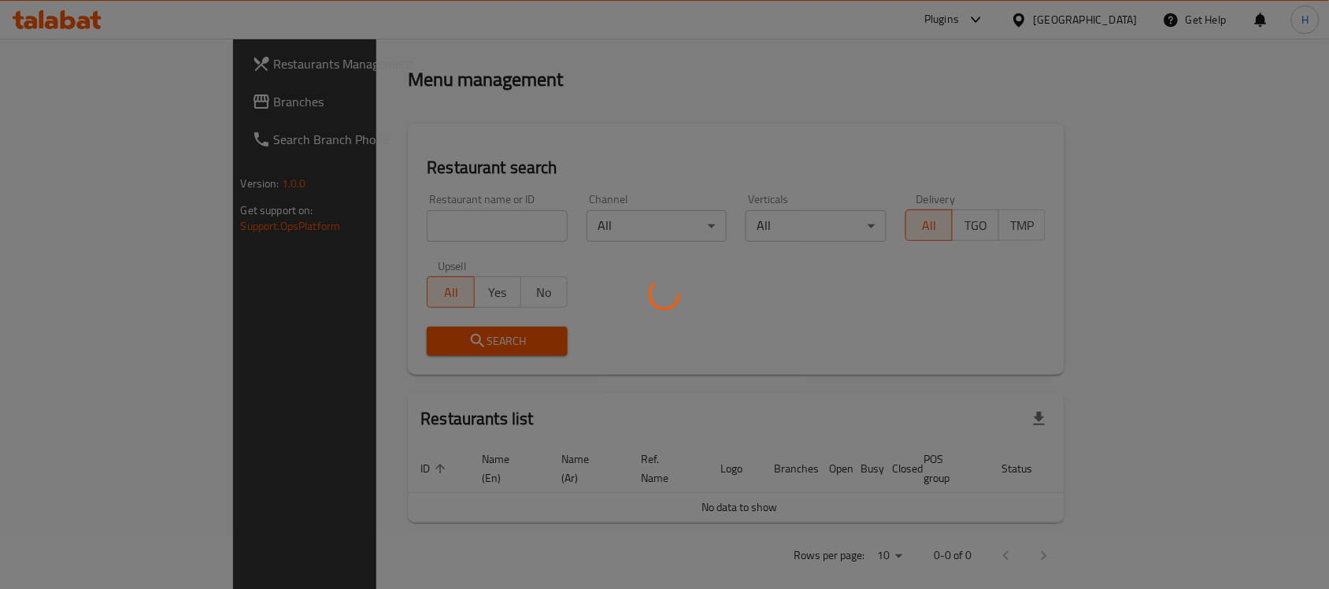
scroll to position [583, 0]
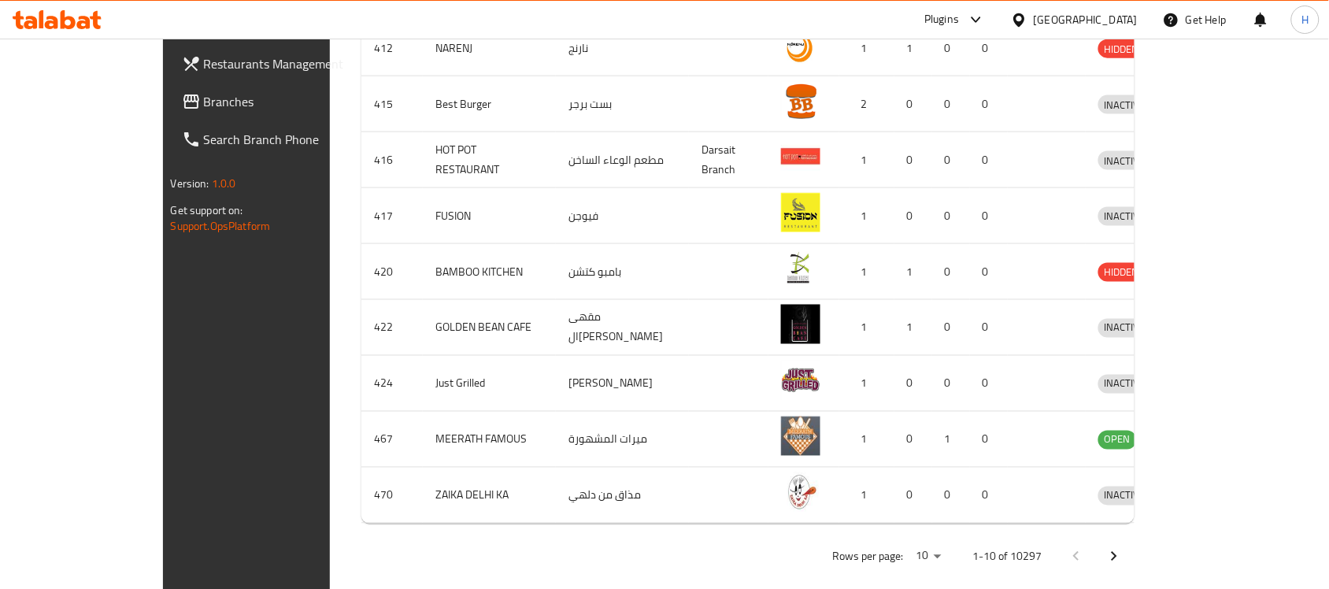
click at [204, 104] on span "Branches" at bounding box center [288, 101] width 168 height 19
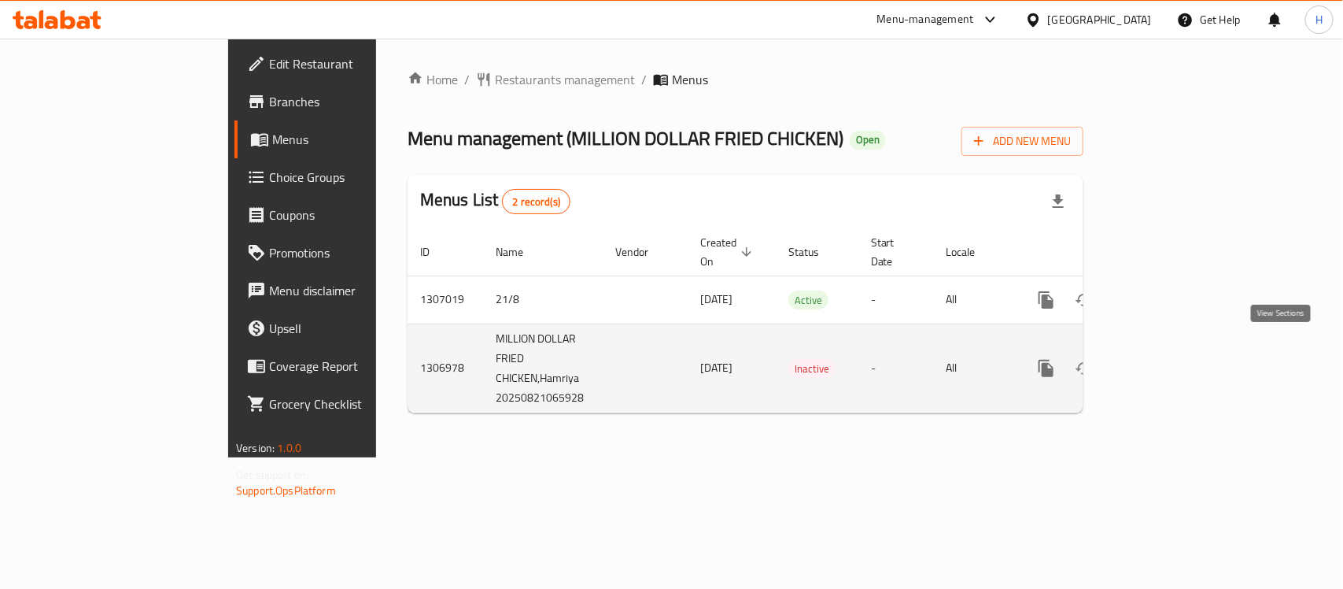
click at [1179, 349] on link "enhanced table" at bounding box center [1160, 368] width 38 height 38
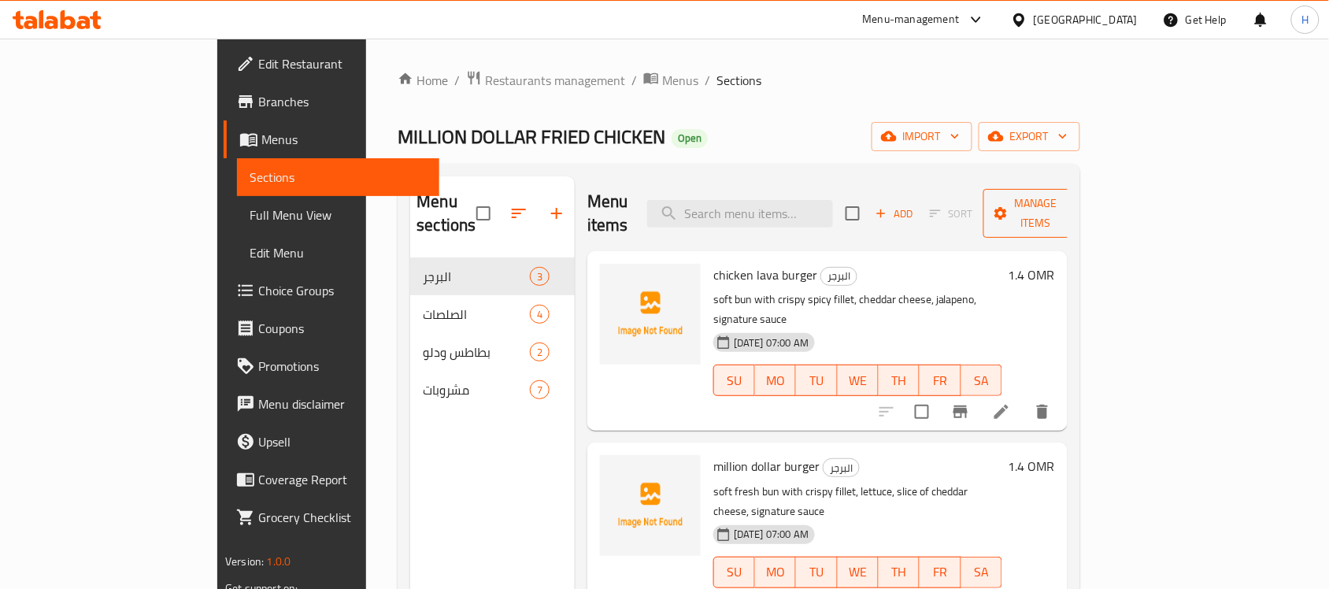
click at [1088, 190] on button "Manage items" at bounding box center [1035, 213] width 105 height 49
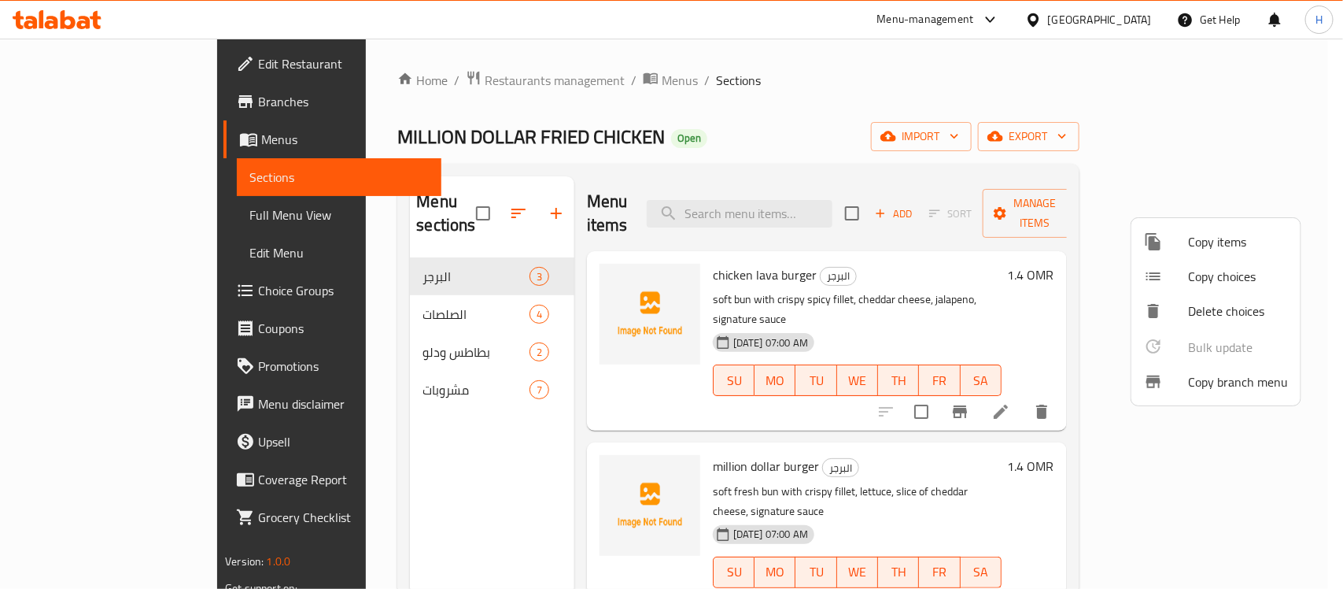
click at [1044, 159] on div at bounding box center [671, 294] width 1343 height 589
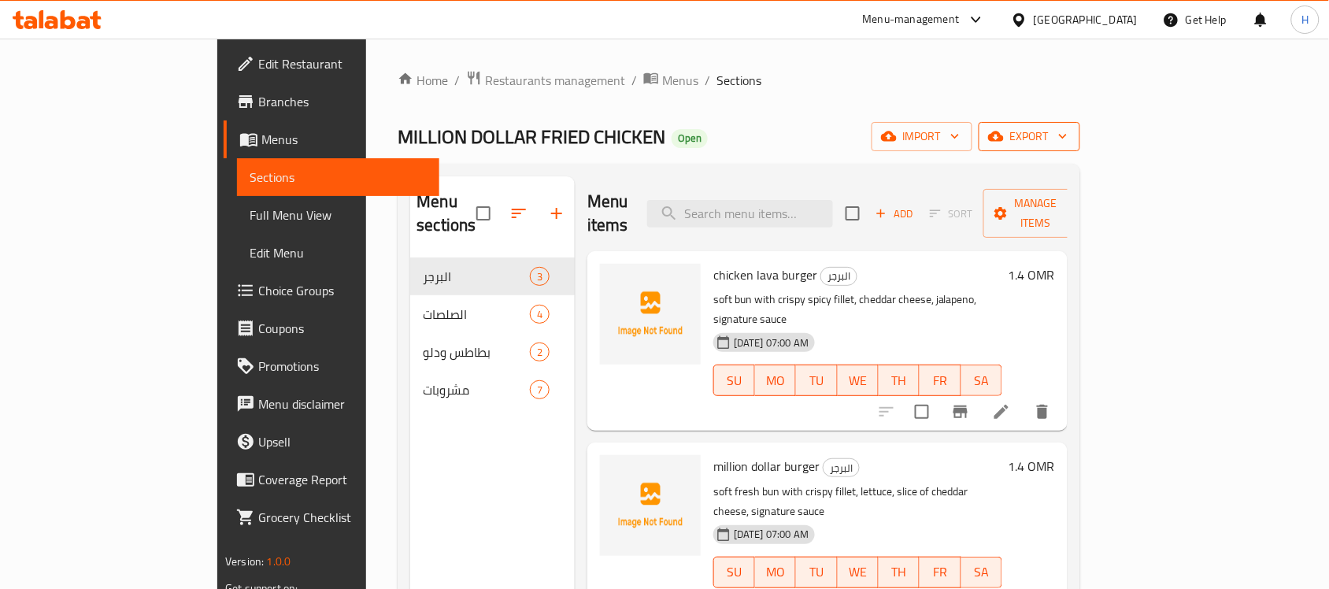
click at [1080, 148] on button "export" at bounding box center [1029, 136] width 102 height 29
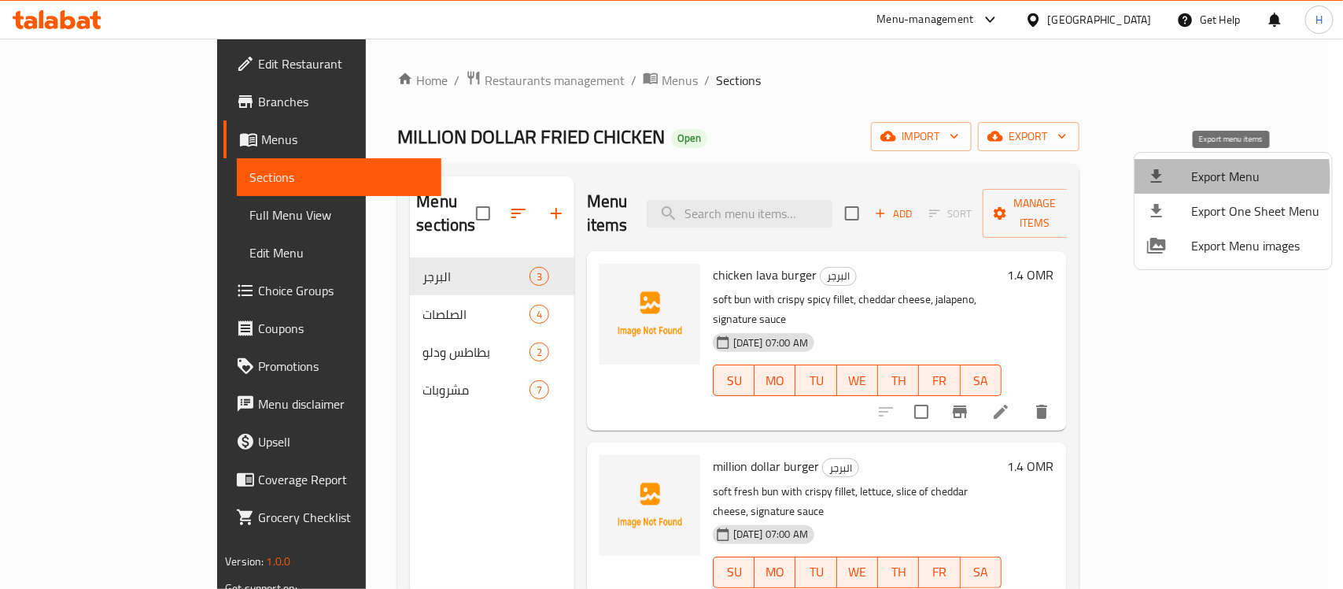
click at [1173, 177] on div at bounding box center [1170, 176] width 44 height 19
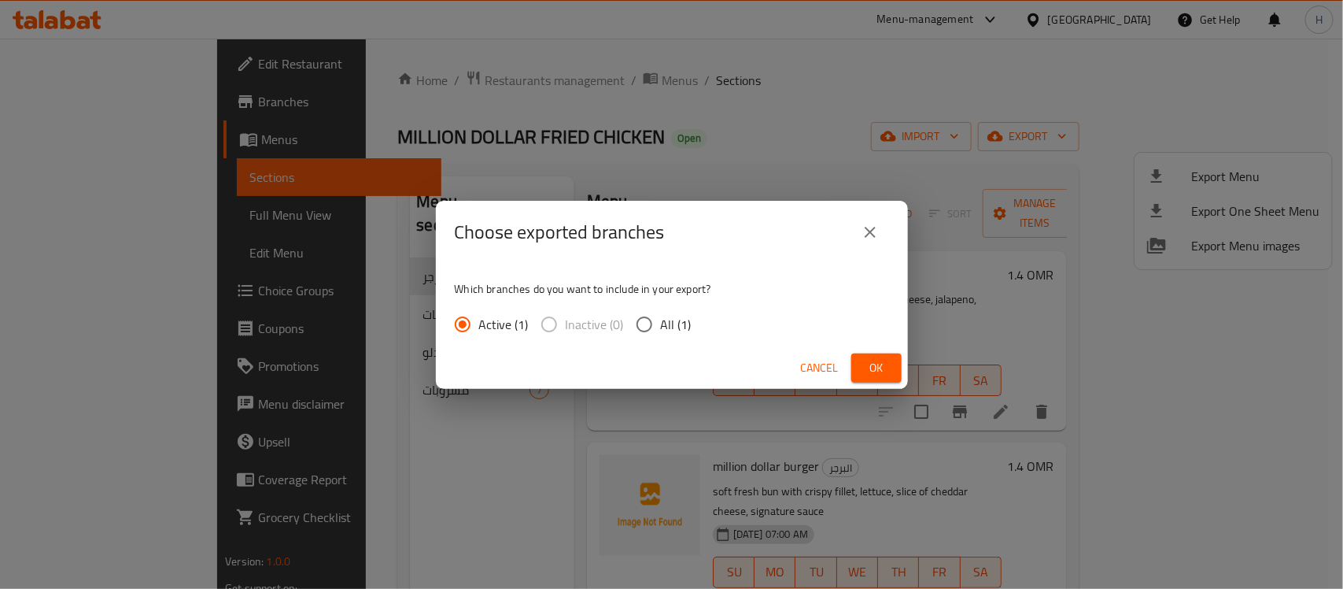
click at [710, 331] on div "Which branches do you want to include in your export? Active (1) Inactive (0) A…" at bounding box center [672, 305] width 472 height 83
click at [634, 313] on input "All (1)" at bounding box center [644, 324] width 33 height 33
radio input "true"
click at [864, 356] on button "Ok" at bounding box center [877, 367] width 50 height 29
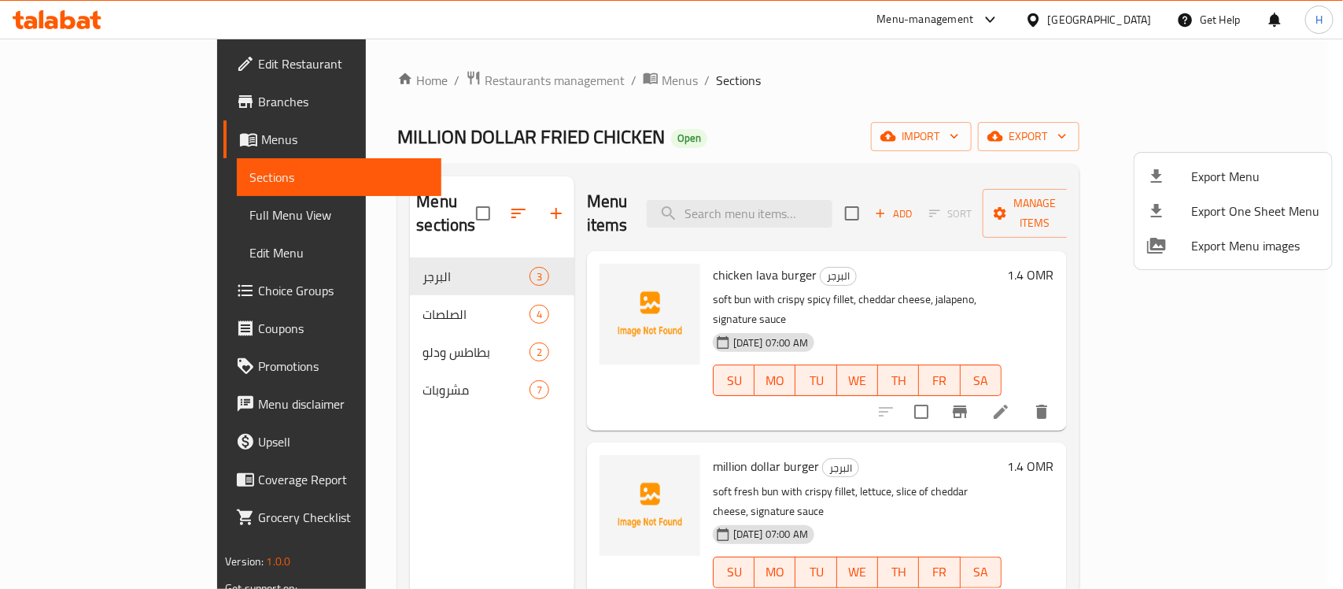
click at [535, 83] on div at bounding box center [671, 294] width 1343 height 589
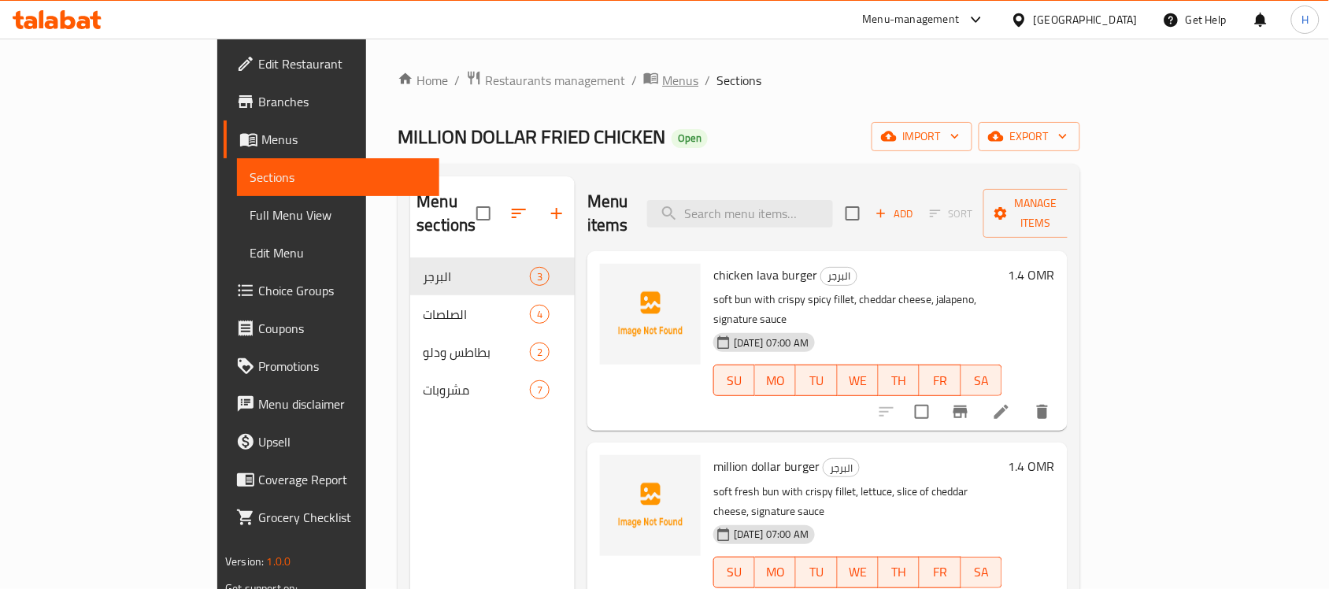
click at [662, 84] on span "Menus" at bounding box center [680, 80] width 36 height 19
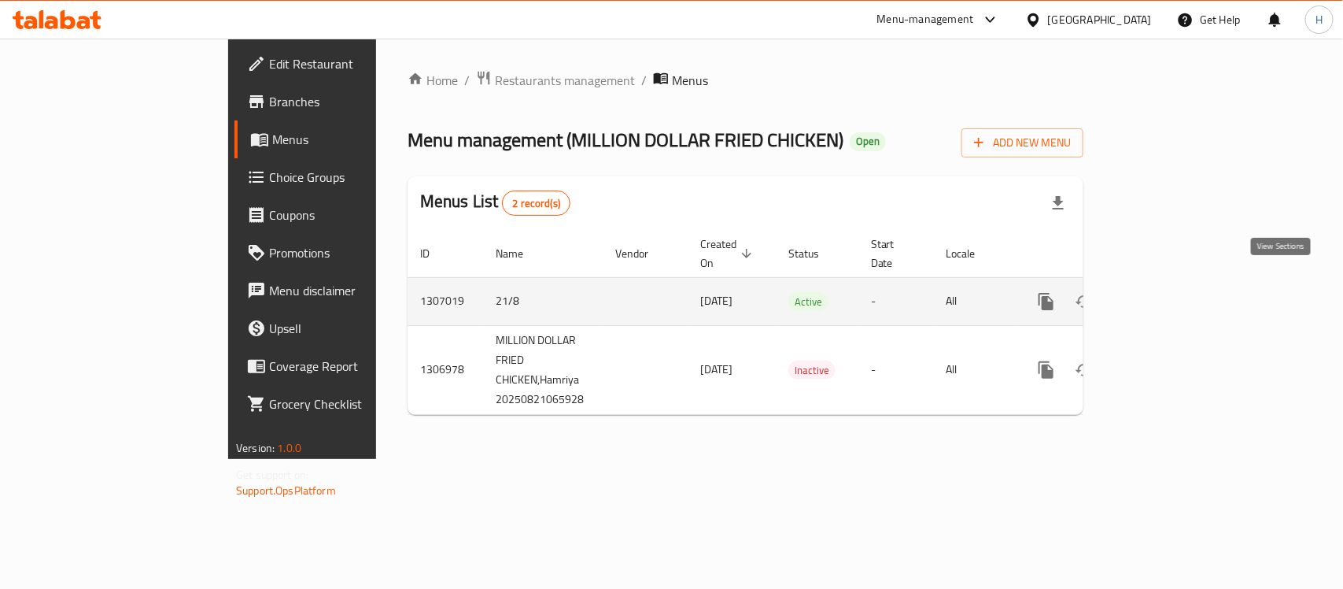
click at [1167, 294] on icon "enhanced table" at bounding box center [1160, 301] width 14 height 14
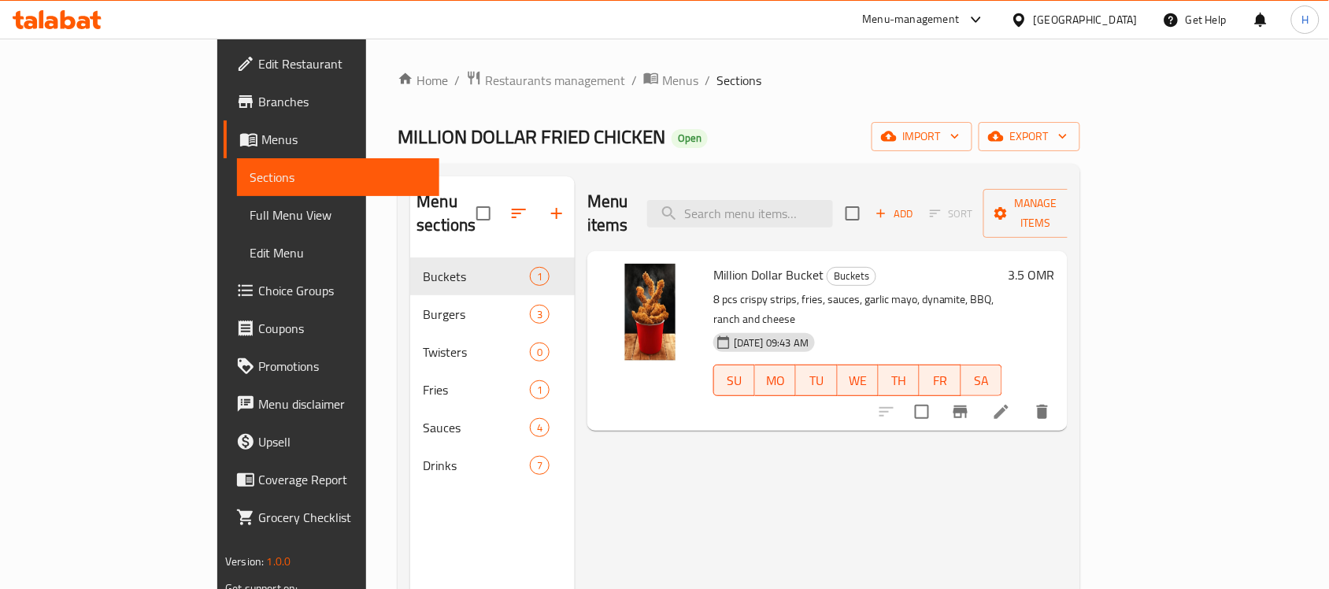
click at [1081, 17] on div "Oman" at bounding box center [1074, 20] width 152 height 38
click at [1027, 18] on icon at bounding box center [1019, 20] width 17 height 17
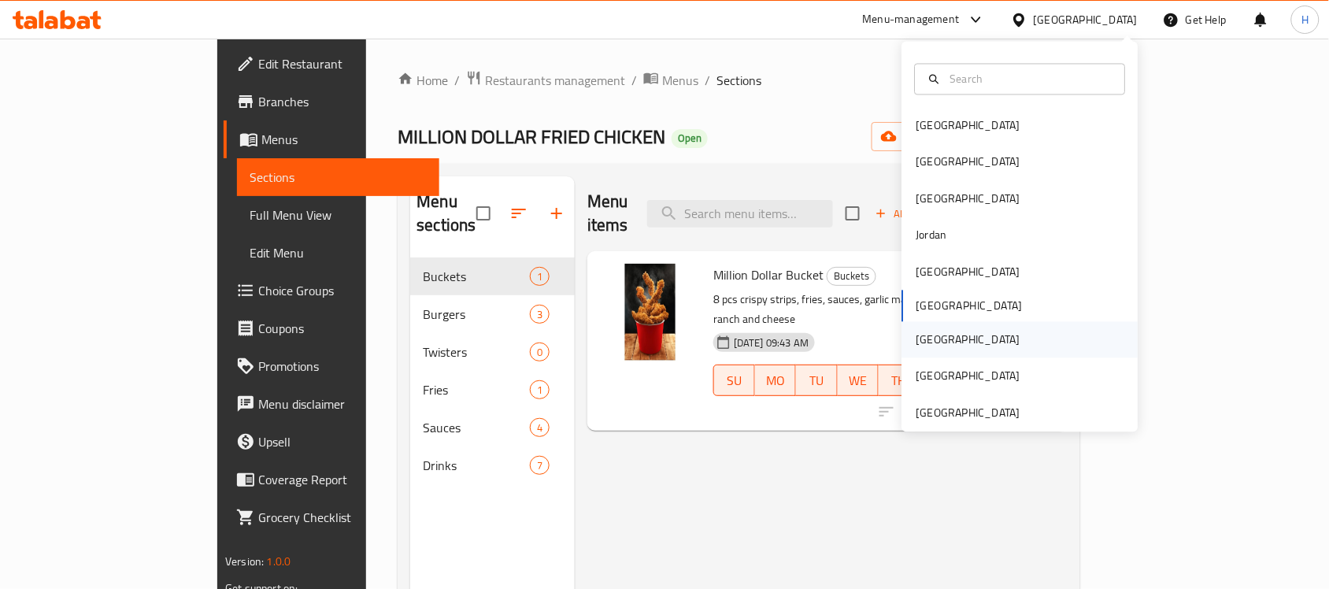
click at [951, 337] on div "[GEOGRAPHIC_DATA]" at bounding box center [1020, 340] width 236 height 36
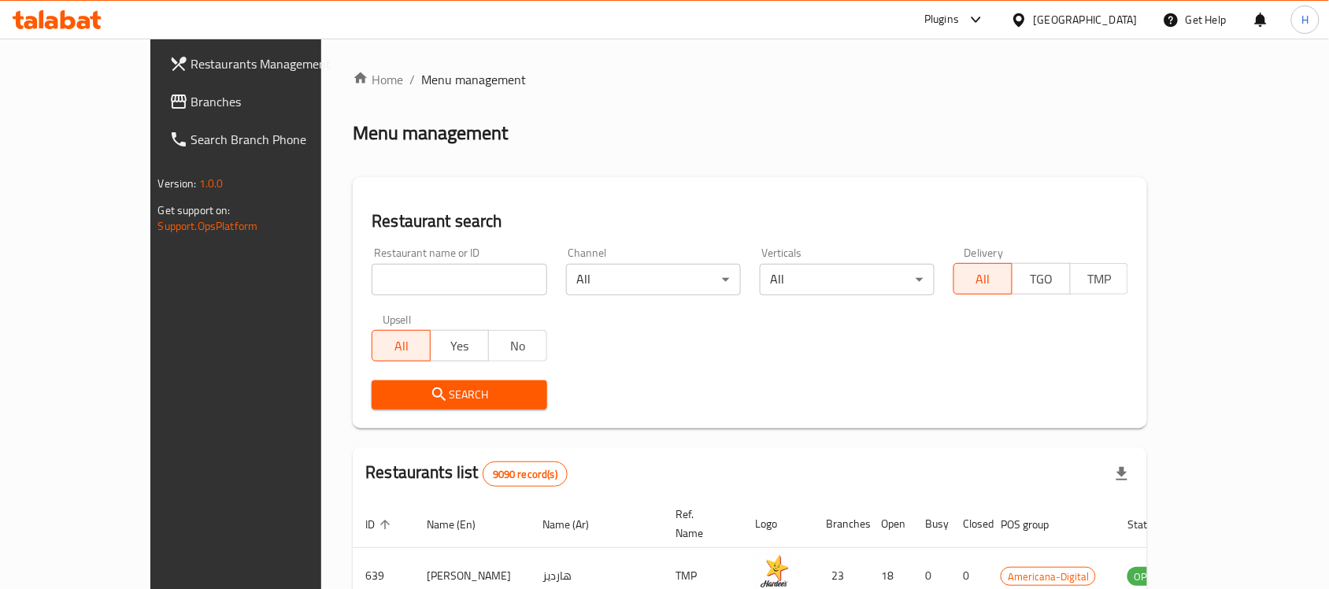
click at [191, 94] on span "Branches" at bounding box center [275, 101] width 168 height 19
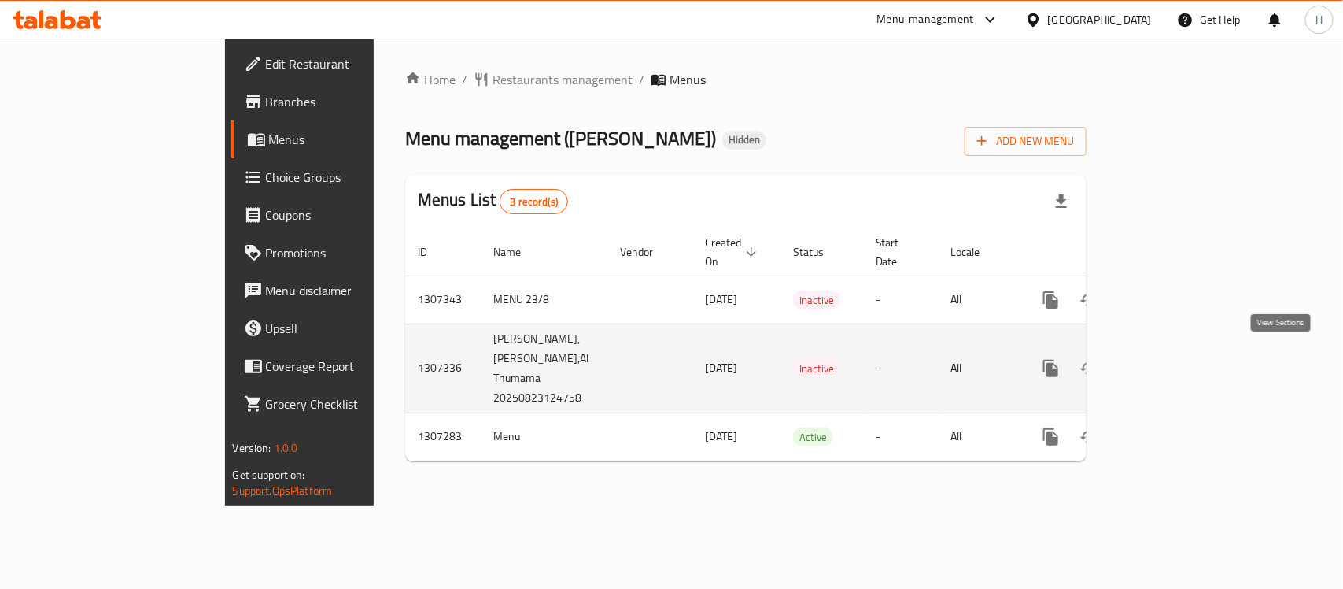
click at [1174, 364] on icon "enhanced table" at bounding box center [1164, 368] width 19 height 19
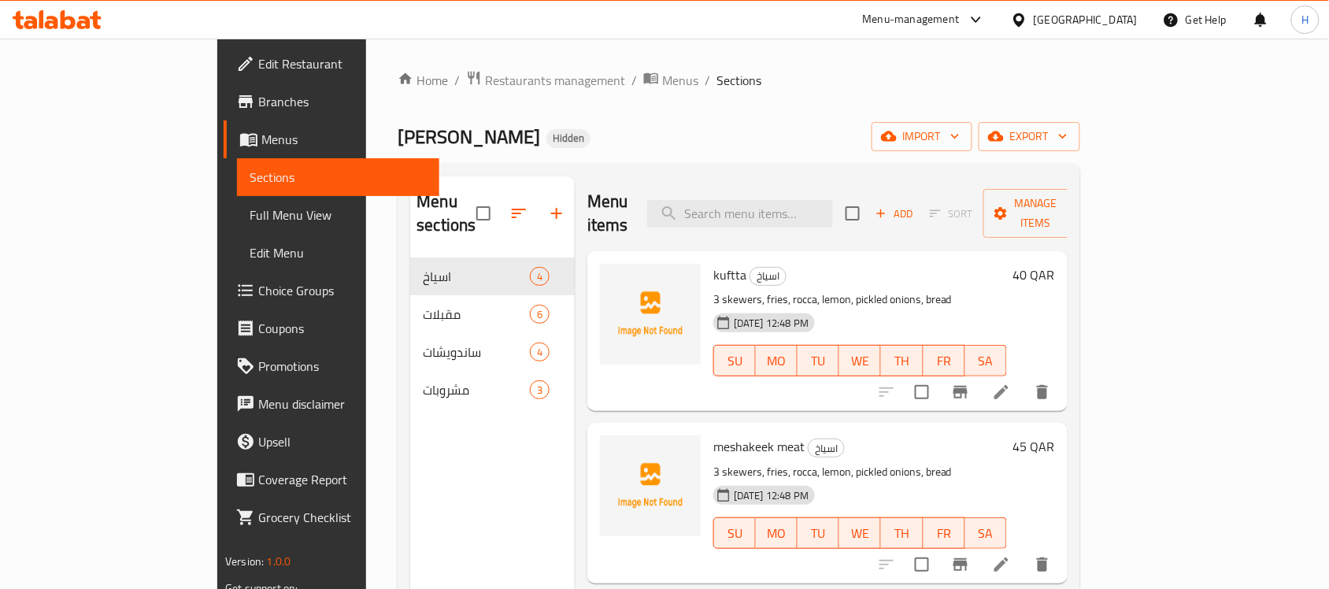
click at [1079, 119] on div "Home / Restaurants management / Menus / Sections Meshakeek Shaikha Hidden impor…" at bounding box center [738, 424] width 682 height 708
click at [1067, 127] on span "export" at bounding box center [1029, 137] width 76 height 20
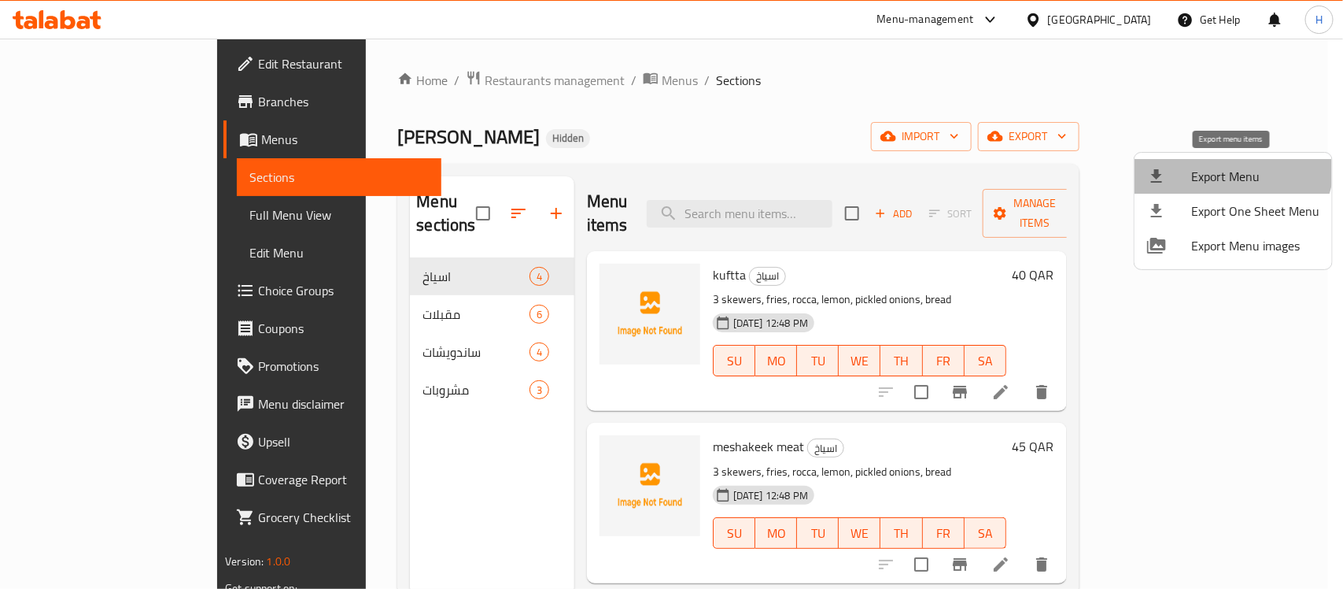
click at [1214, 159] on li "Export Menu" at bounding box center [1234, 176] width 198 height 35
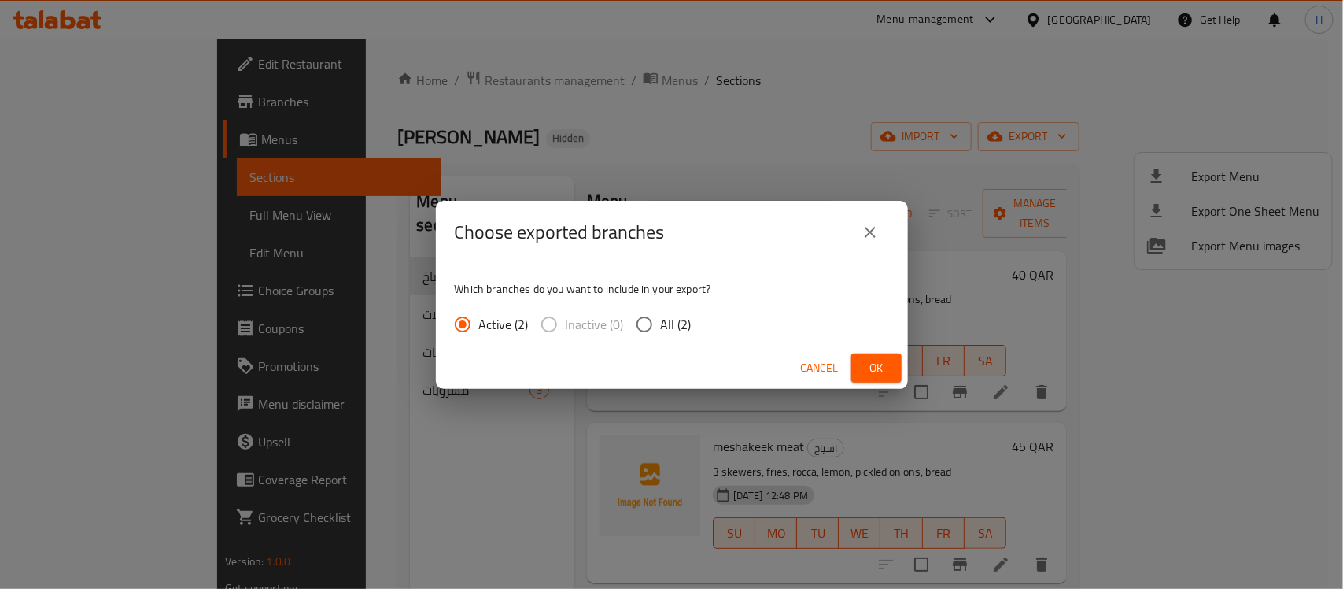
click at [693, 312] on div "Active (2) Inactive (0) All (2)" at bounding box center [579, 324] width 249 height 33
click at [682, 316] on span "All (2)" at bounding box center [676, 324] width 31 height 19
click at [661, 316] on input "All (2)" at bounding box center [644, 324] width 33 height 33
radio input "true"
click at [846, 355] on div "Cancel Ok" at bounding box center [672, 368] width 472 height 42
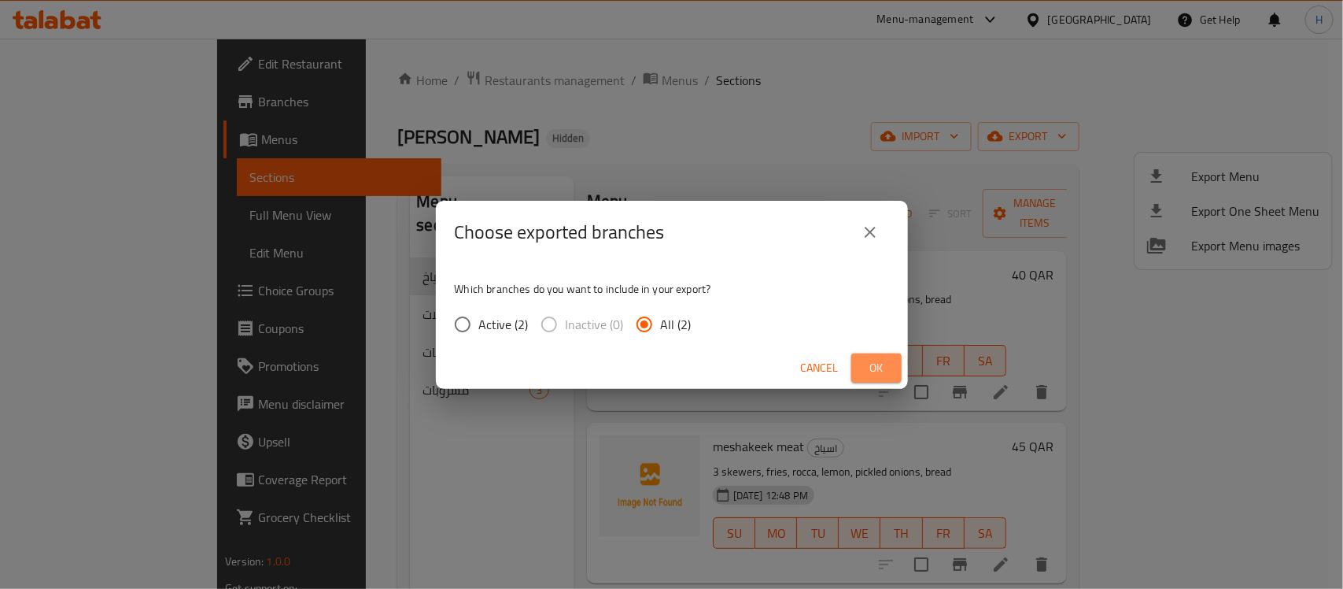
click at [859, 359] on button "Ok" at bounding box center [877, 367] width 50 height 29
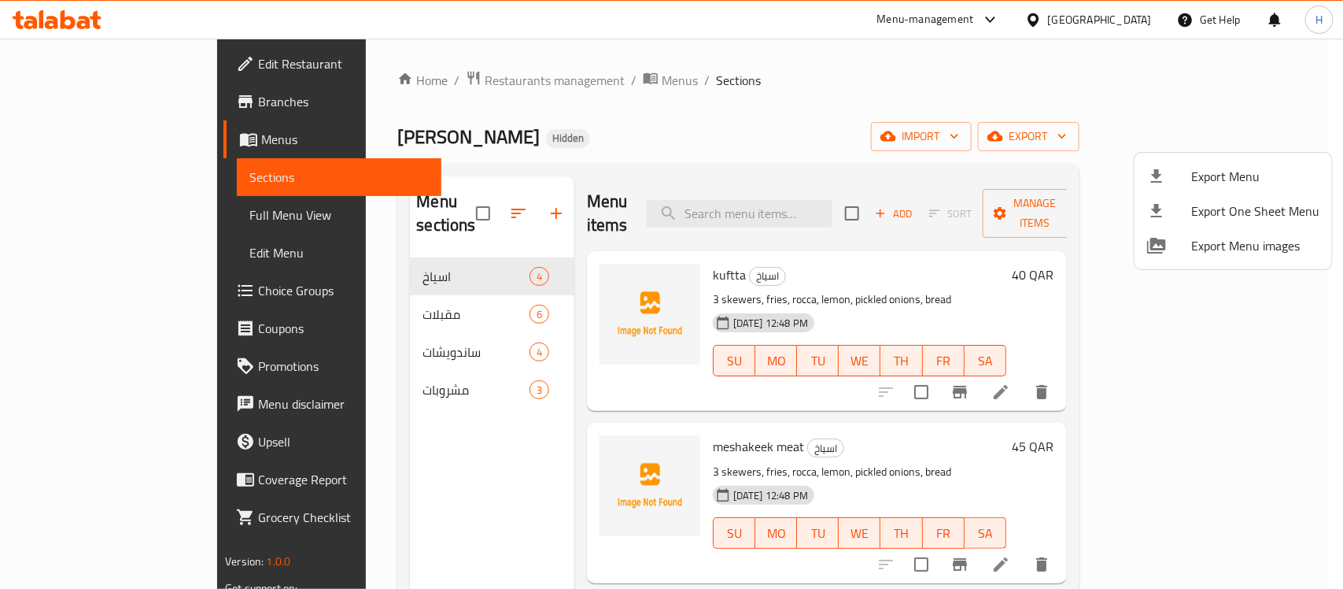
click at [504, 79] on div at bounding box center [671, 294] width 1343 height 589
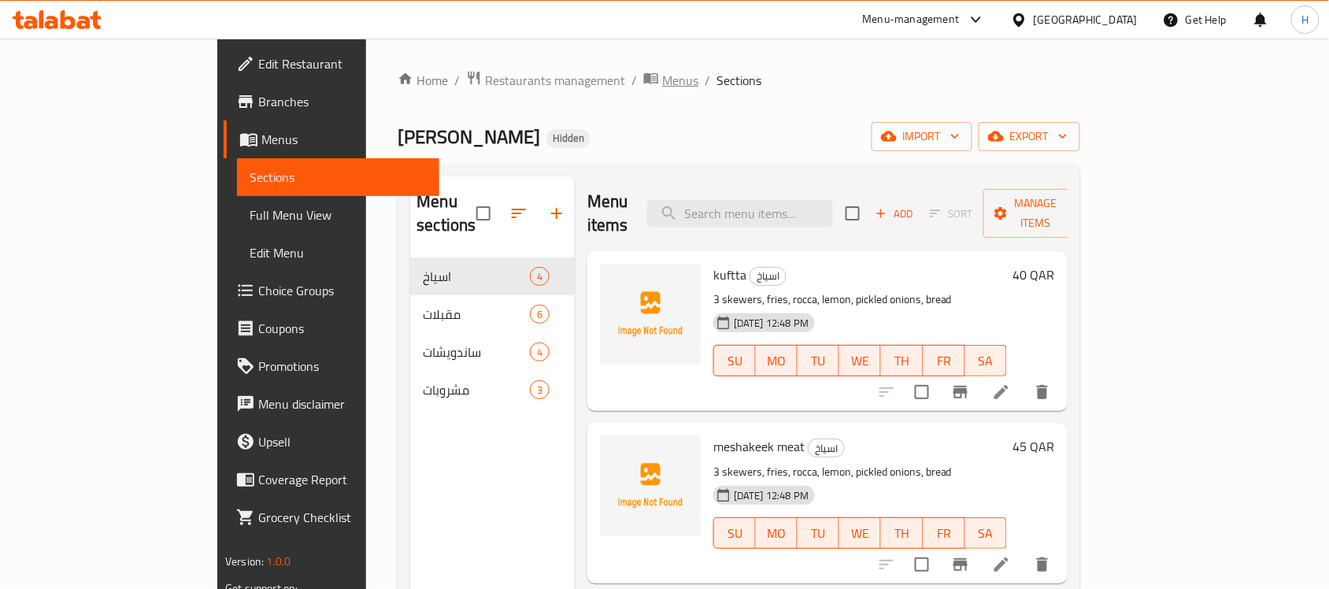
click at [643, 79] on span "breadcrumb" at bounding box center [652, 80] width 19 height 20
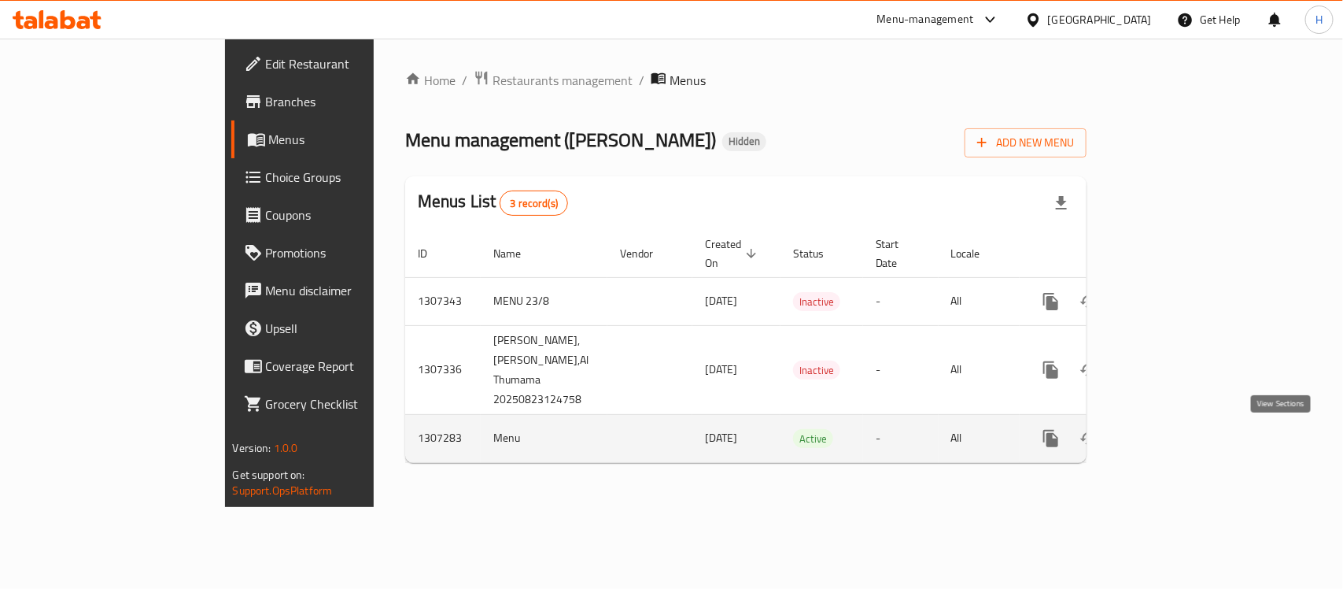
click at [1174, 434] on icon "enhanced table" at bounding box center [1164, 438] width 19 height 19
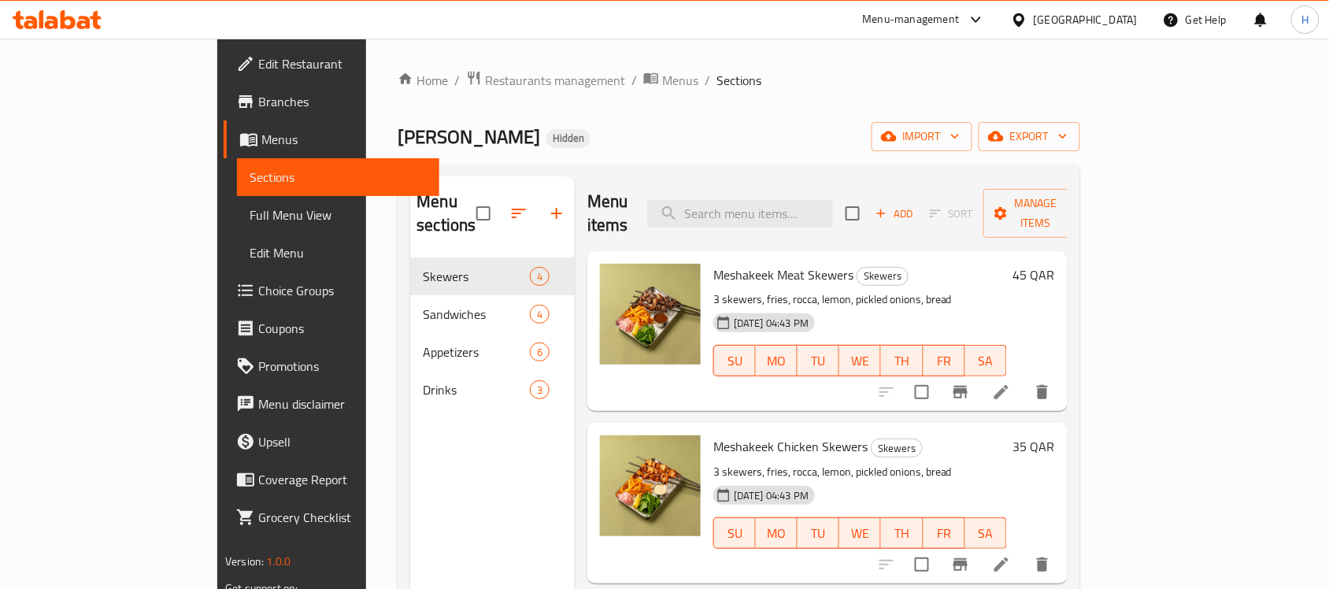
click at [741, 142] on div "Meshakeek Shaikha Hidden import export" at bounding box center [738, 136] width 682 height 29
